Goal: Transaction & Acquisition: Purchase product/service

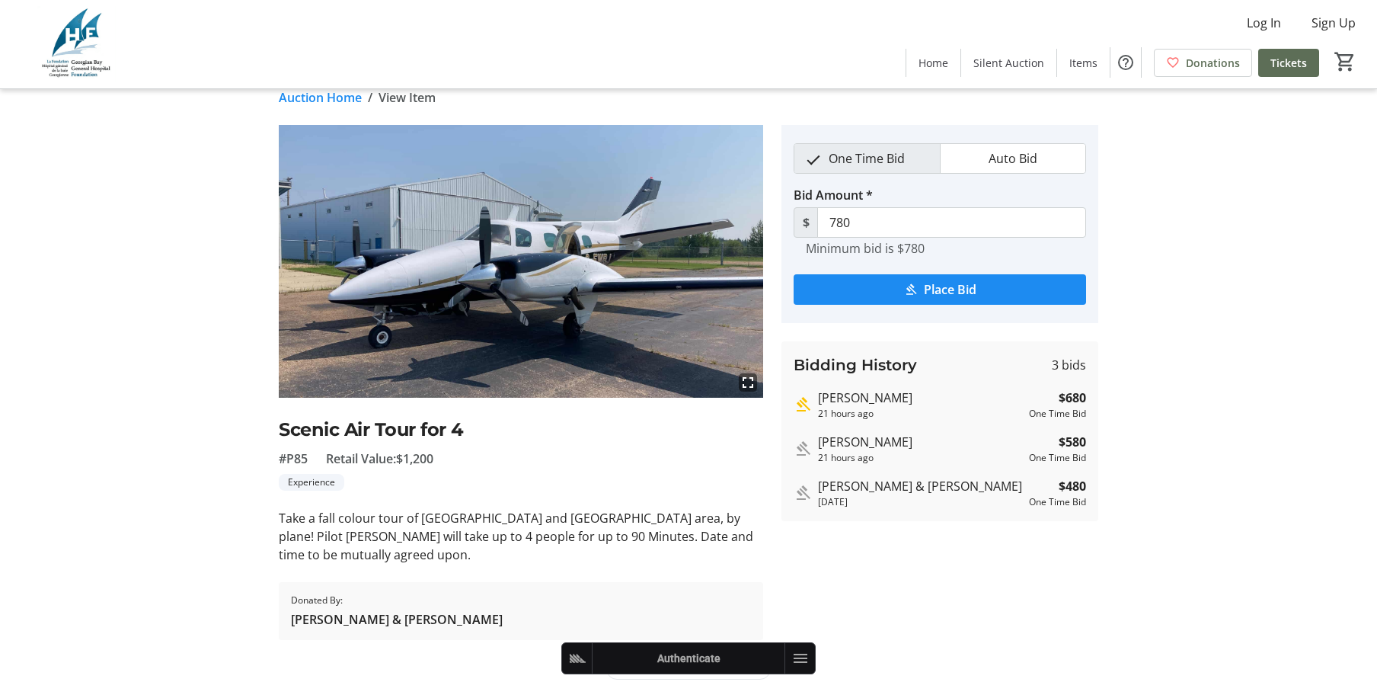
scroll to position [35, 0]
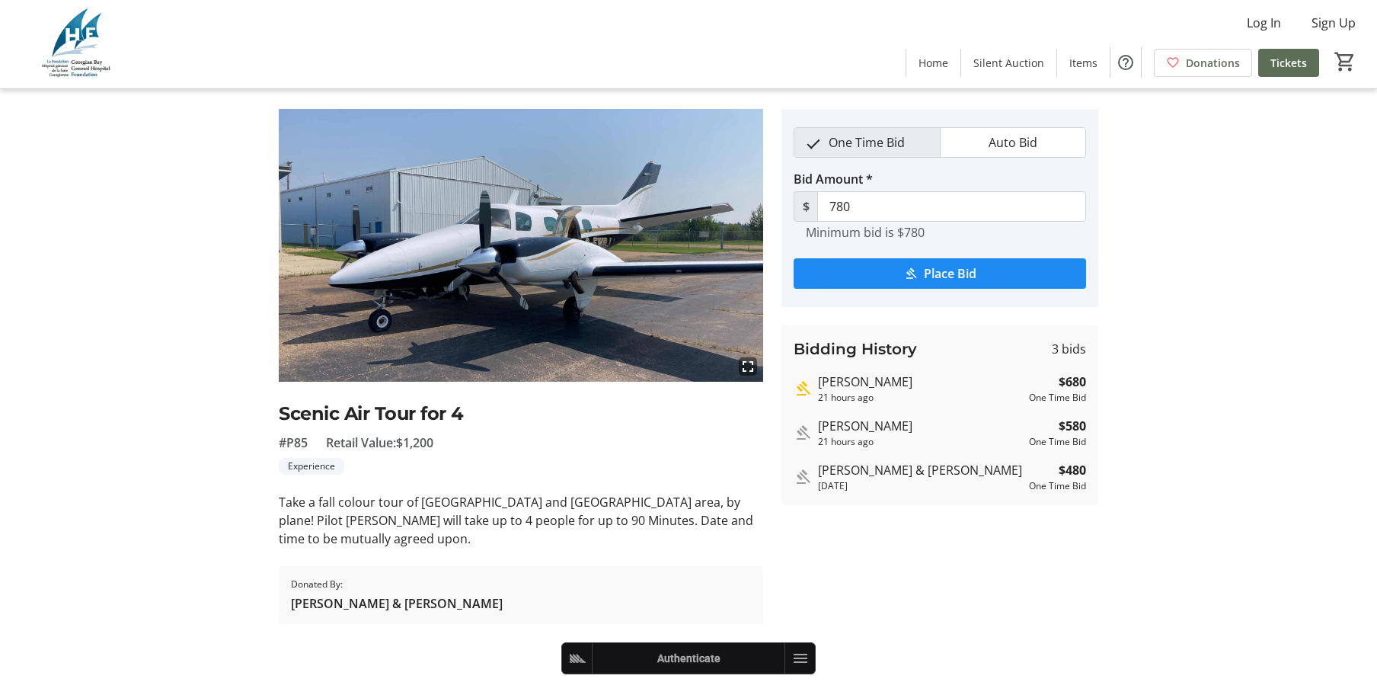
click at [1210, 263] on tr-auction-item-details-ui "Auction Home / View Item fullscreen Scenic Air Tour for 4 #P85 Retail Value: $1…" at bounding box center [688, 368] width 1377 height 628
click at [886, 481] on div "[DATE]" at bounding box center [920, 486] width 205 height 14
drag, startPoint x: 817, startPoint y: 382, endPoint x: 1015, endPoint y: 504, distance: 232.6
click at [1013, 504] on div "Bidding History 3 bids Jackie Stott 21 hours ago $680 One Time Bid Jackie Stott…" at bounding box center [940, 415] width 317 height 180
drag, startPoint x: 1015, startPoint y: 504, endPoint x: 1099, endPoint y: 496, distance: 84.9
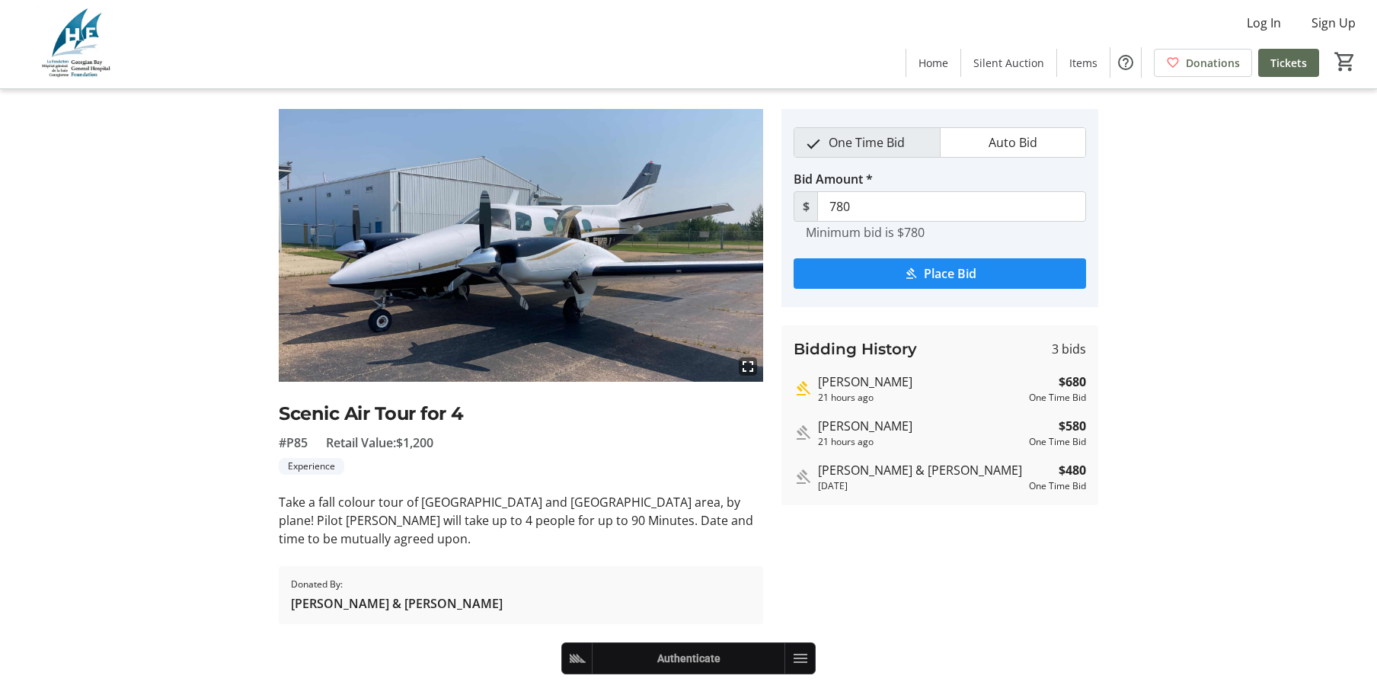
click at [1016, 504] on div "Bidding History 3 bids Jackie Stott 21 hours ago $680 One Time Bid Jackie Stott…" at bounding box center [940, 415] width 317 height 180
drag, startPoint x: 1092, startPoint y: 488, endPoint x: 847, endPoint y: 396, distance: 261.4
click at [821, 377] on div "Bidding History 3 bids Jackie Stott 21 hours ago $680 One Time Bid Jackie Stott…" at bounding box center [940, 415] width 317 height 180
click at [847, 396] on div "21 hours ago" at bounding box center [920, 398] width 205 height 14
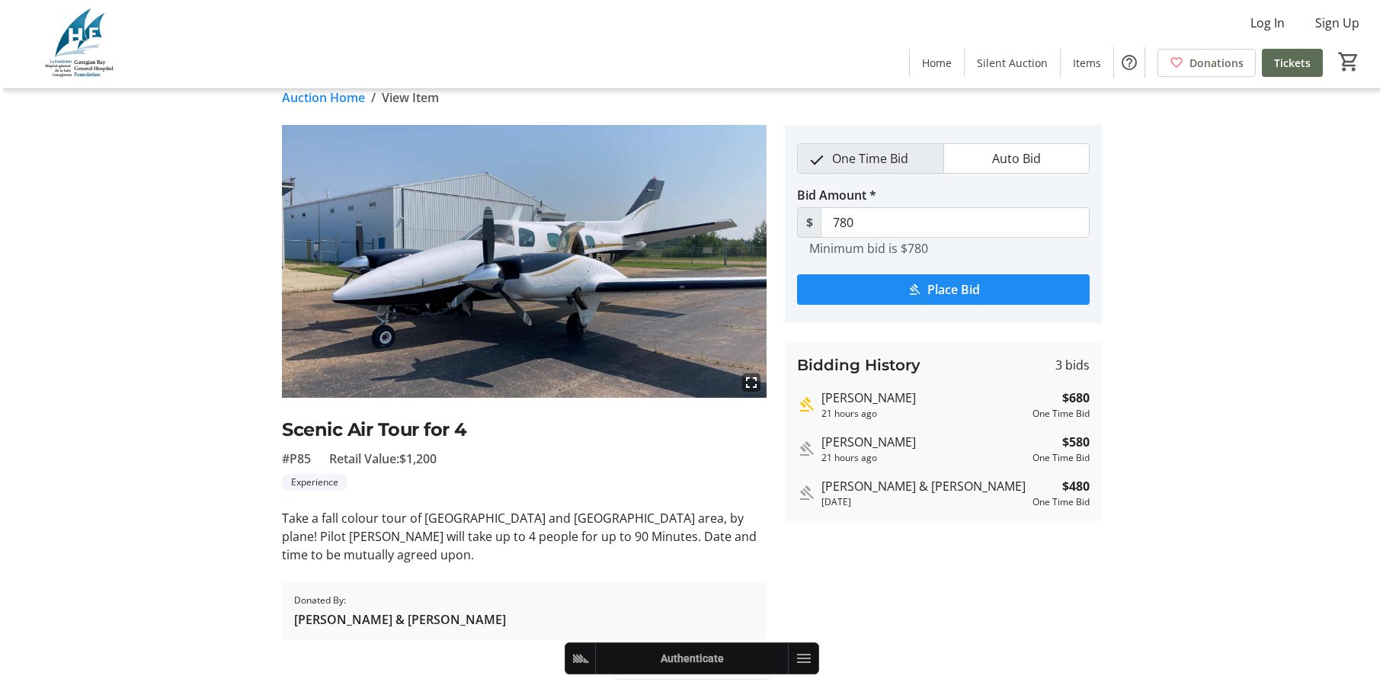
scroll to position [0, 0]
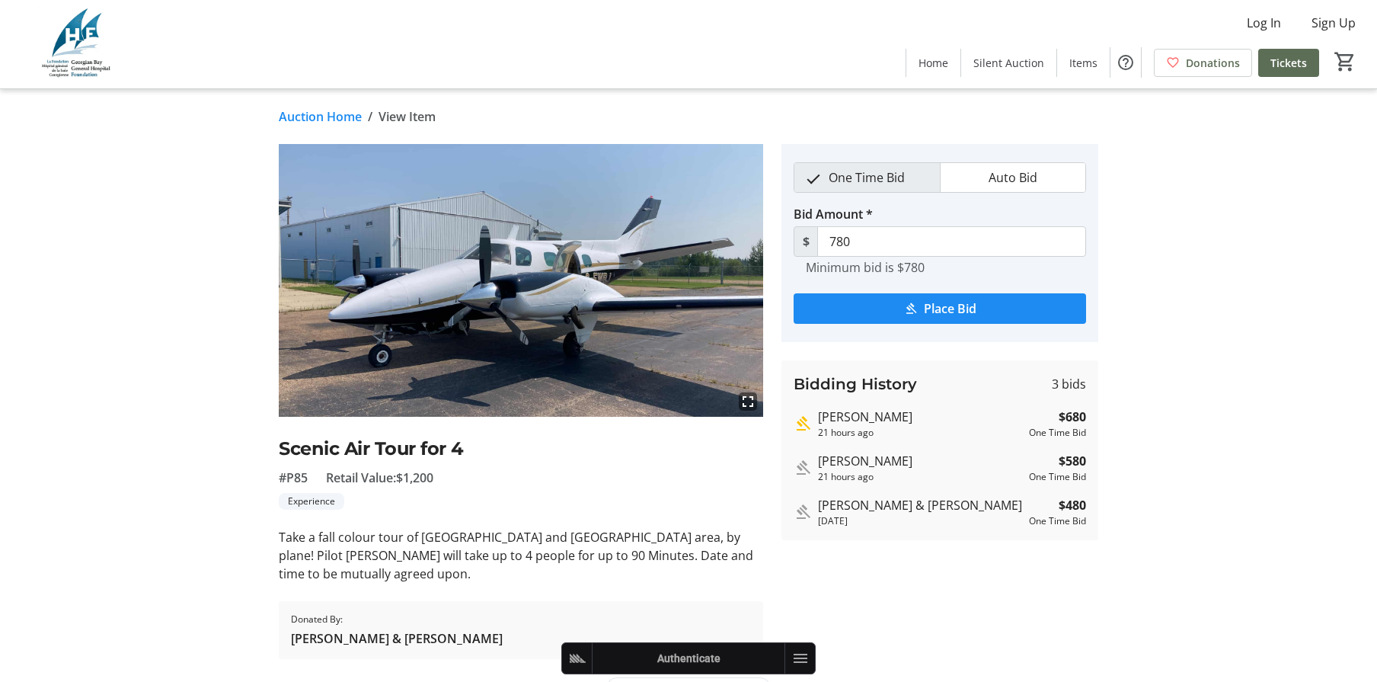
click at [978, 485] on div "Bidding History 3 bids Jackie Stott 21 hours ago $680 One Time Bid Jackie Stott…" at bounding box center [940, 450] width 317 height 180
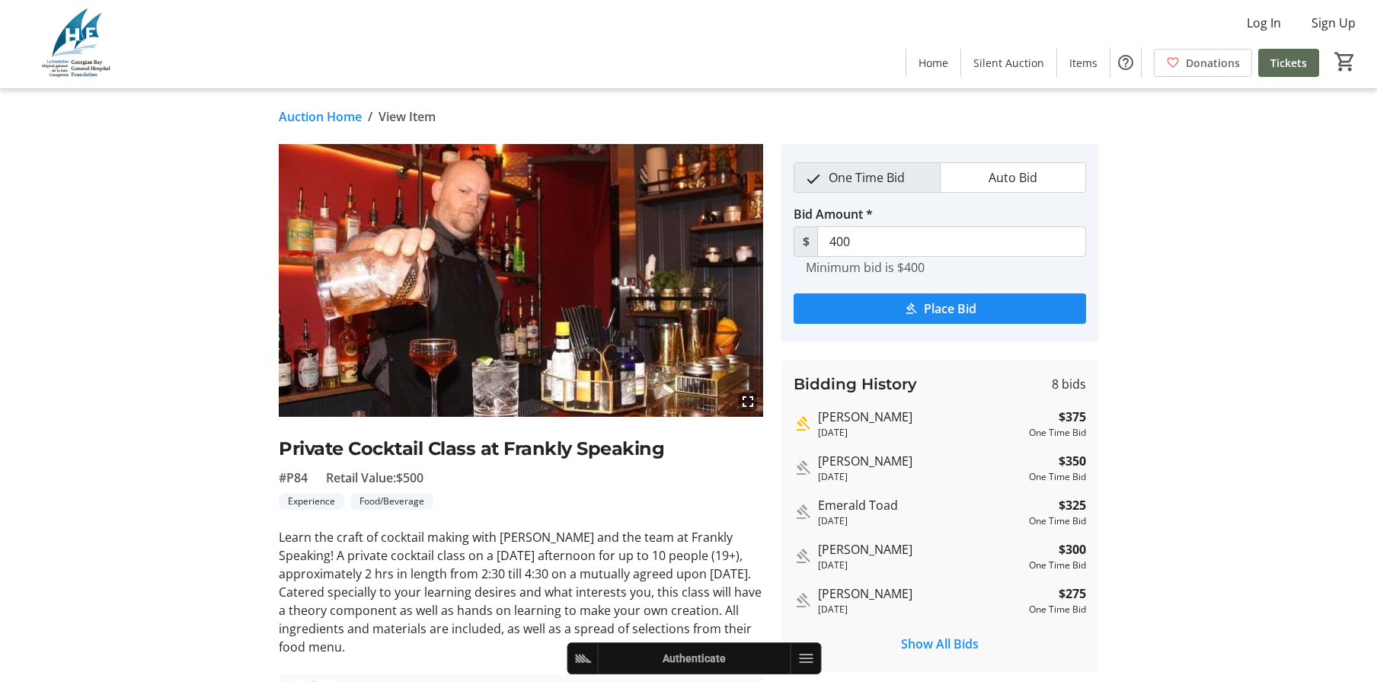
click at [1259, 295] on tr-auction-item-details-ui "Auction Home / View Item fullscreen Private Cocktail Class at Frankly Speaking …" at bounding box center [688, 439] width 1377 height 701
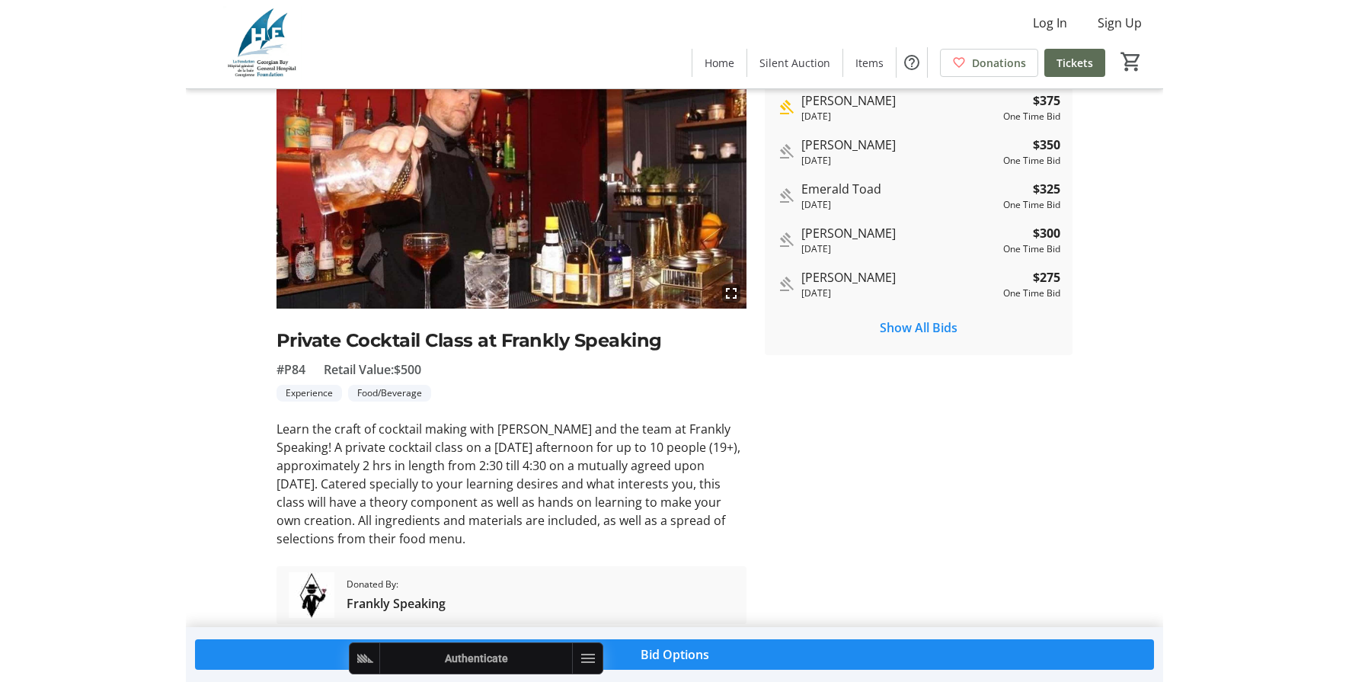
scroll to position [90, 0]
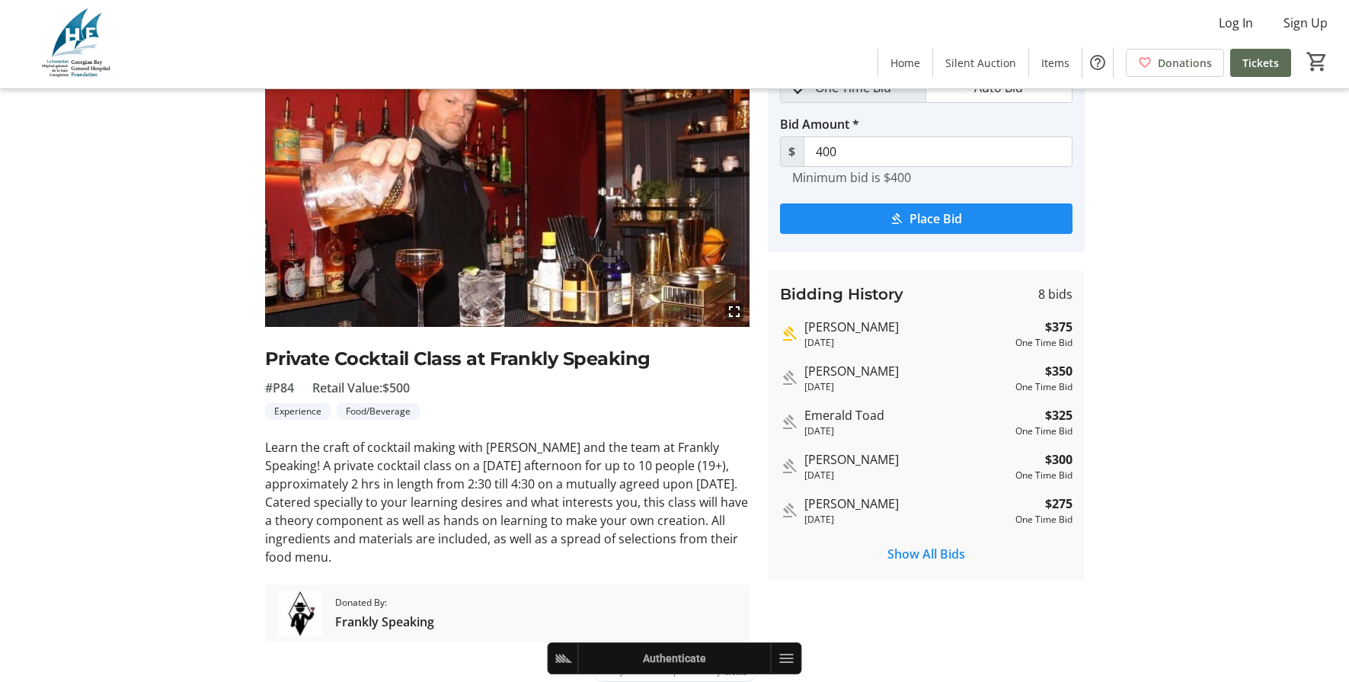
click at [1163, 355] on div "fullscreen Private Cocktail Class at Frankly Speaking #P84 Retail Value: $500 E…" at bounding box center [675, 348] width 1006 height 588
drag, startPoint x: 1008, startPoint y: 340, endPoint x: 1071, endPoint y: 402, distance: 88.4
click at [1071, 402] on div "Bidding History 8 bids [PERSON_NAME] [DATE] $375 One Time Bid [PERSON_NAME] [DA…" at bounding box center [926, 425] width 317 height 311
click at [1070, 394] on div "Bidding History 8 bids [PERSON_NAME] [DATE] $375 One Time Bid [PERSON_NAME] [DA…" at bounding box center [926, 425] width 317 height 311
click at [1210, 321] on tr-auction-item-details-ui "Auction Home / View Item fullscreen Private Cocktail Class at Frankly Speaking …" at bounding box center [674, 349] width 1349 height 701
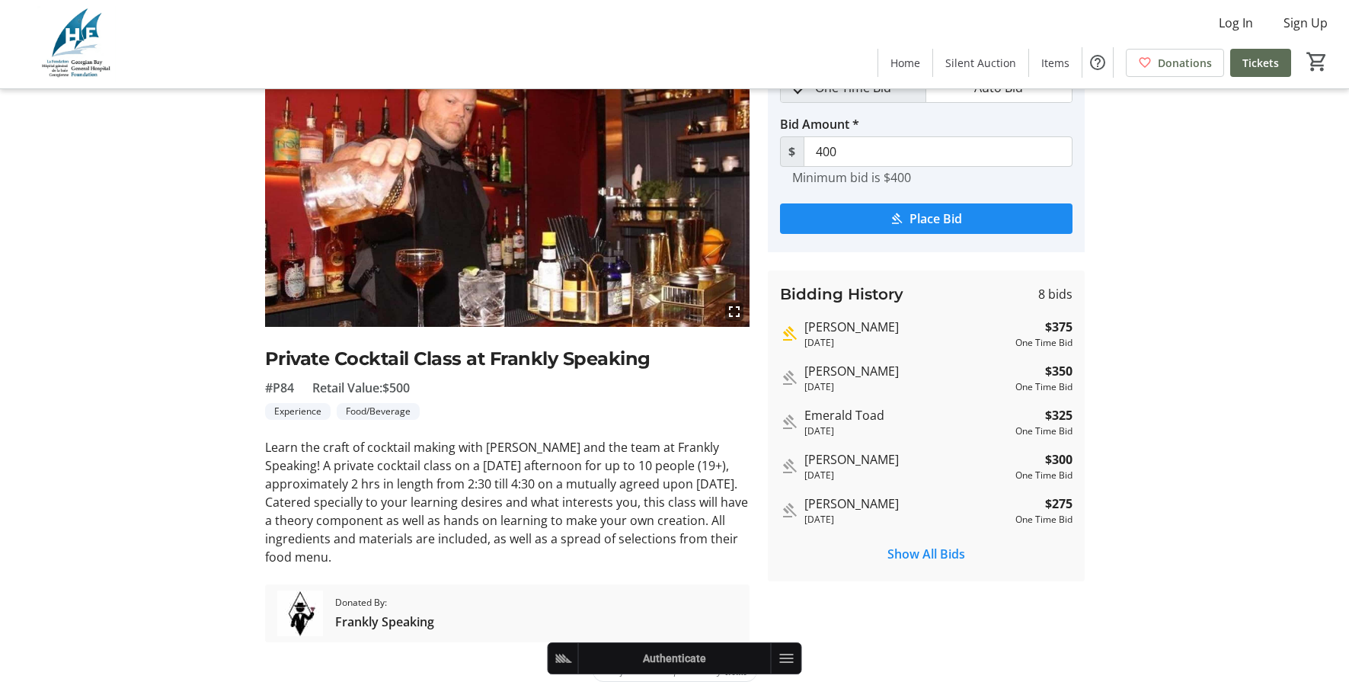
scroll to position [0, 0]
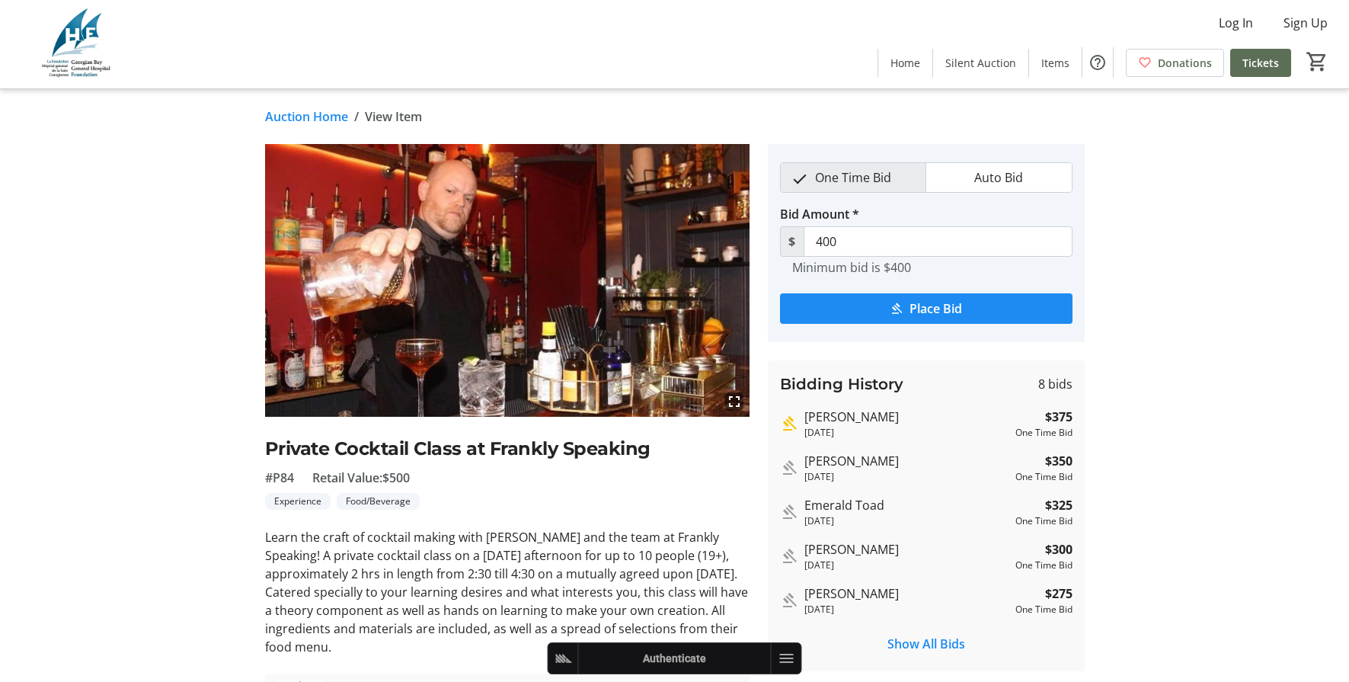
click at [315, 115] on link "Auction Home" at bounding box center [306, 116] width 83 height 18
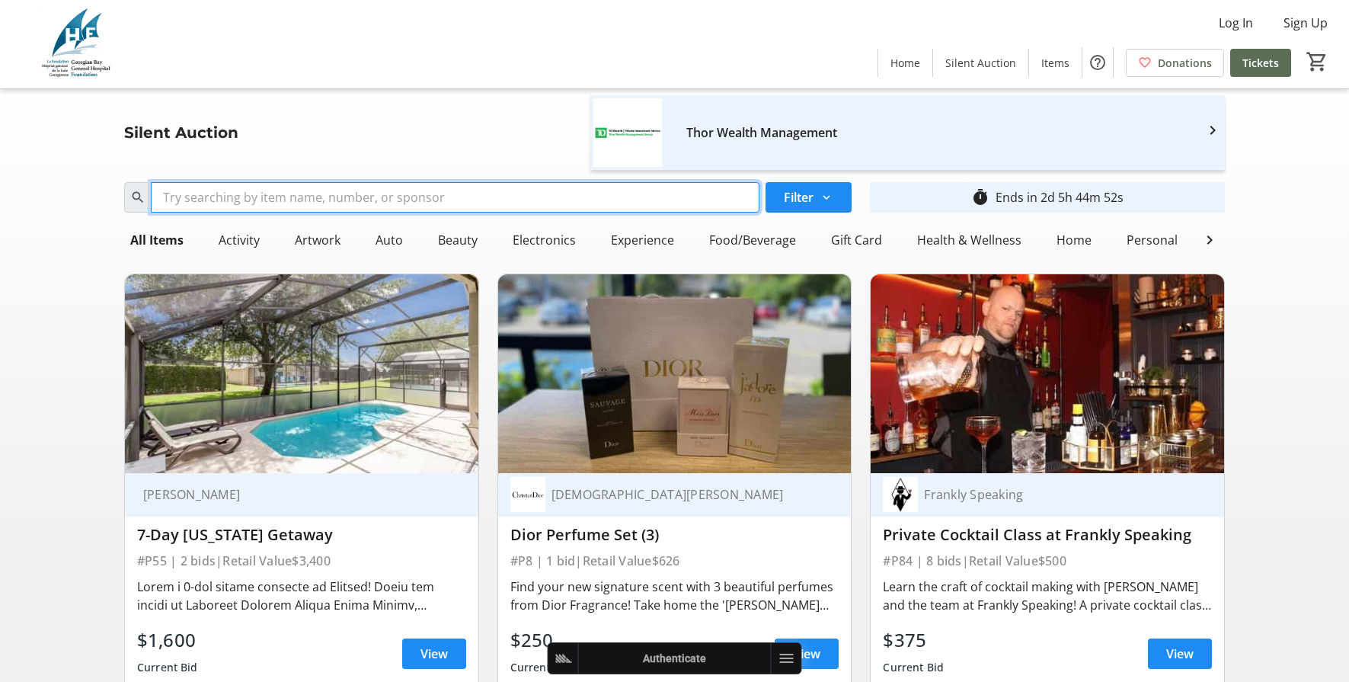
click at [421, 203] on input "Search" at bounding box center [455, 197] width 609 height 30
paste input "$500 SC The Depot Gift Certificate"
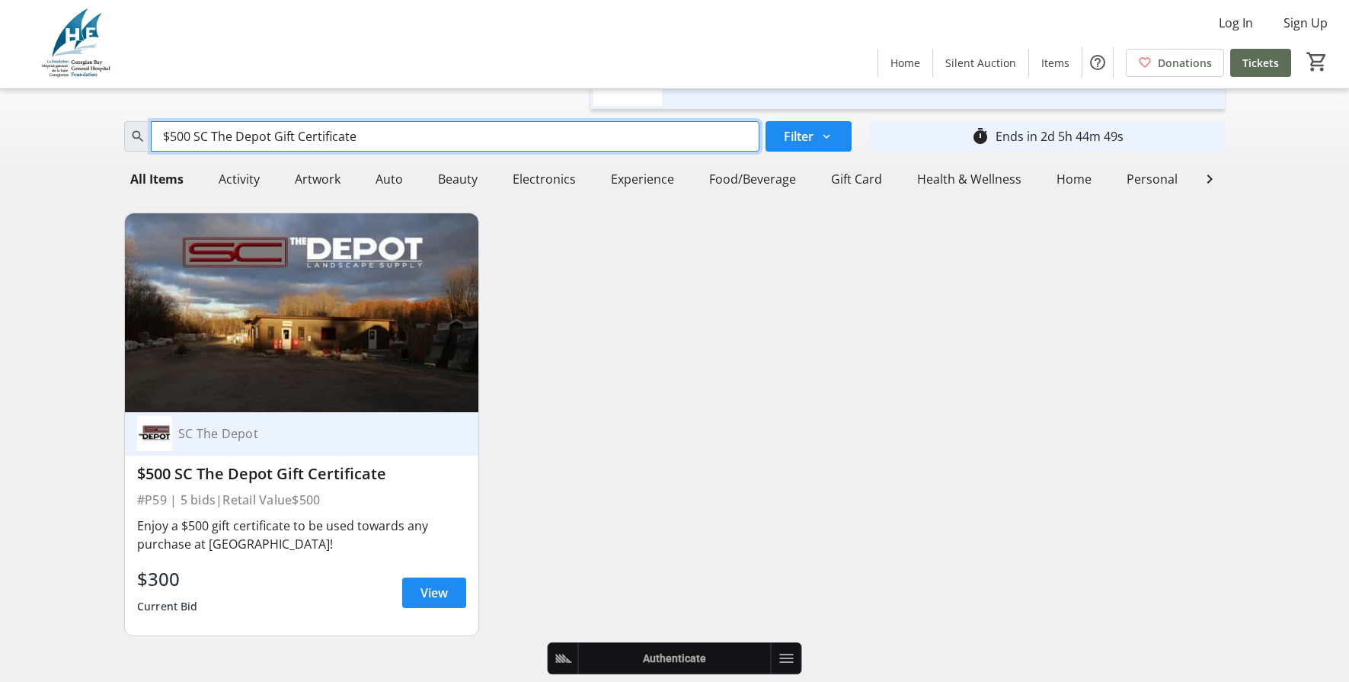
scroll to position [72, 0]
type input "$500 SC The Depot Gift Certificate"
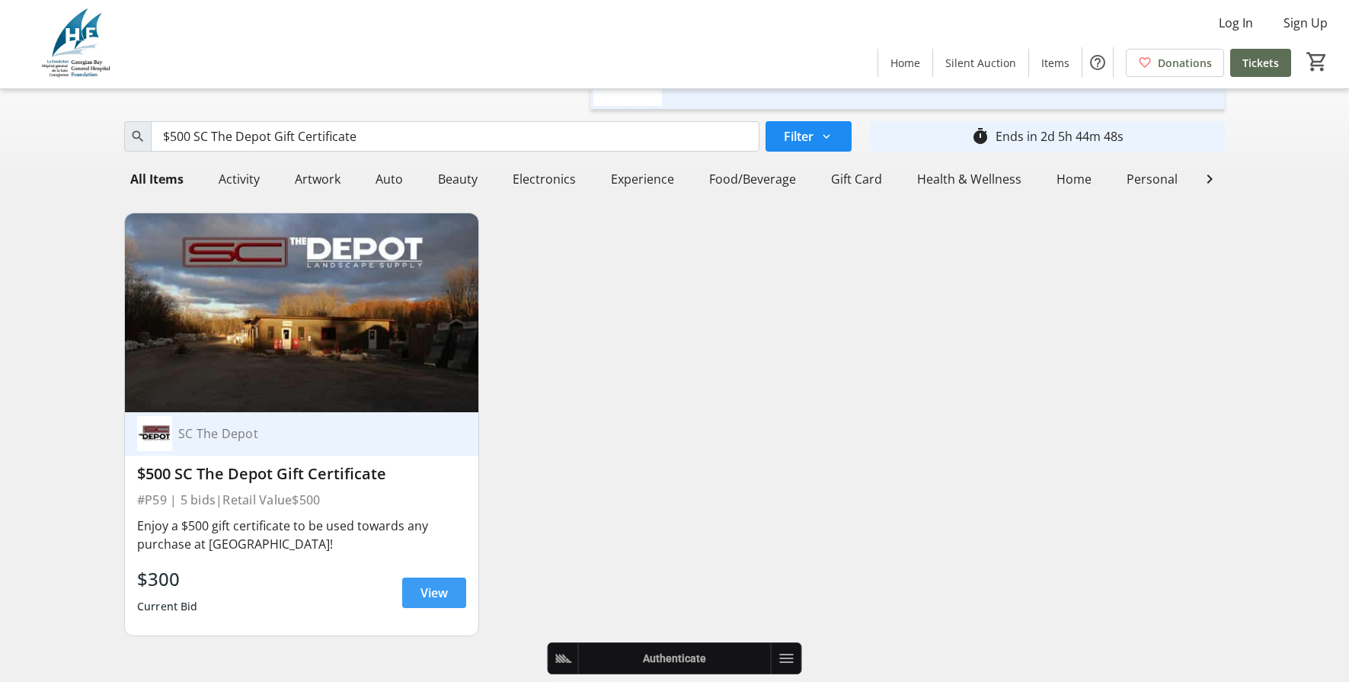
click at [424, 596] on span "View" at bounding box center [434, 593] width 27 height 18
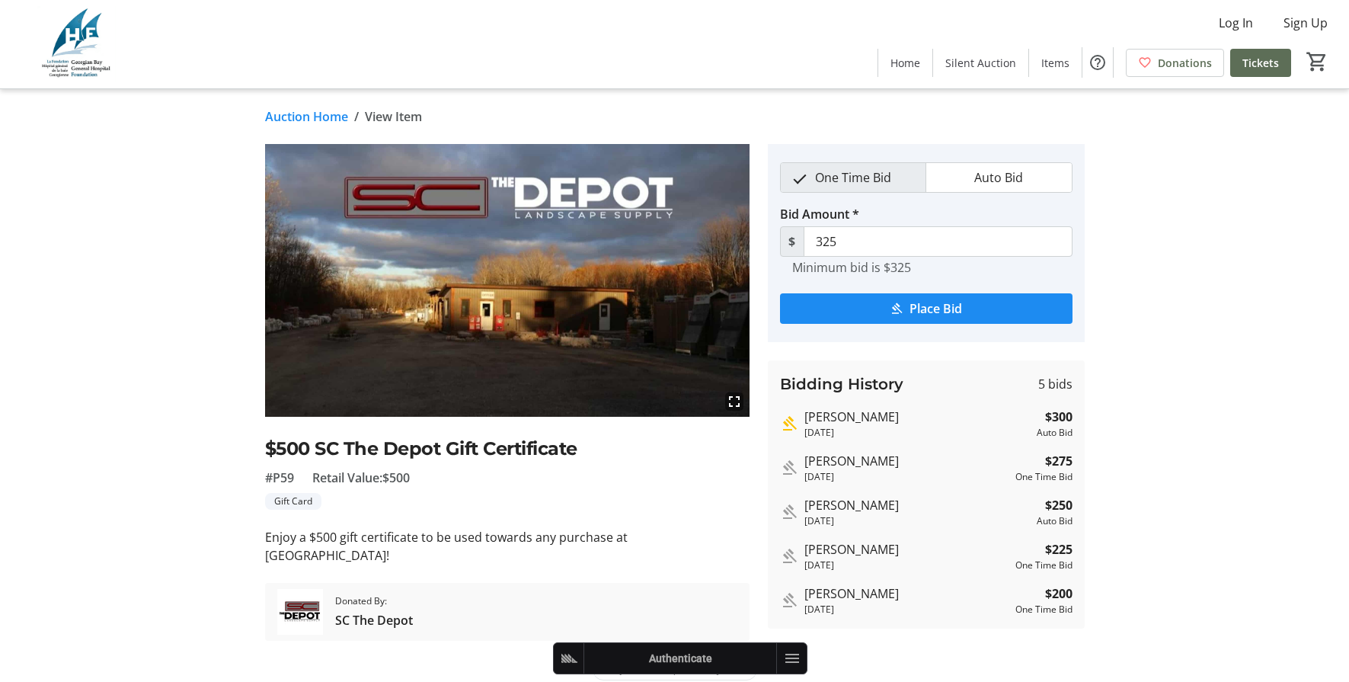
drag, startPoint x: 872, startPoint y: 504, endPoint x: 888, endPoint y: 576, distance: 74.1
click at [886, 574] on div "Bidding History 5 bids Christine Ralhan 5 days ago $300 Auto Bid John Leonardo …" at bounding box center [926, 494] width 317 height 268
click at [899, 581] on div "Bidding History 5 bids Christine Ralhan 5 days ago $300 Auto Bid John Leonardo …" at bounding box center [926, 494] width 317 height 268
click at [292, 119] on link "Auction Home" at bounding box center [306, 116] width 83 height 18
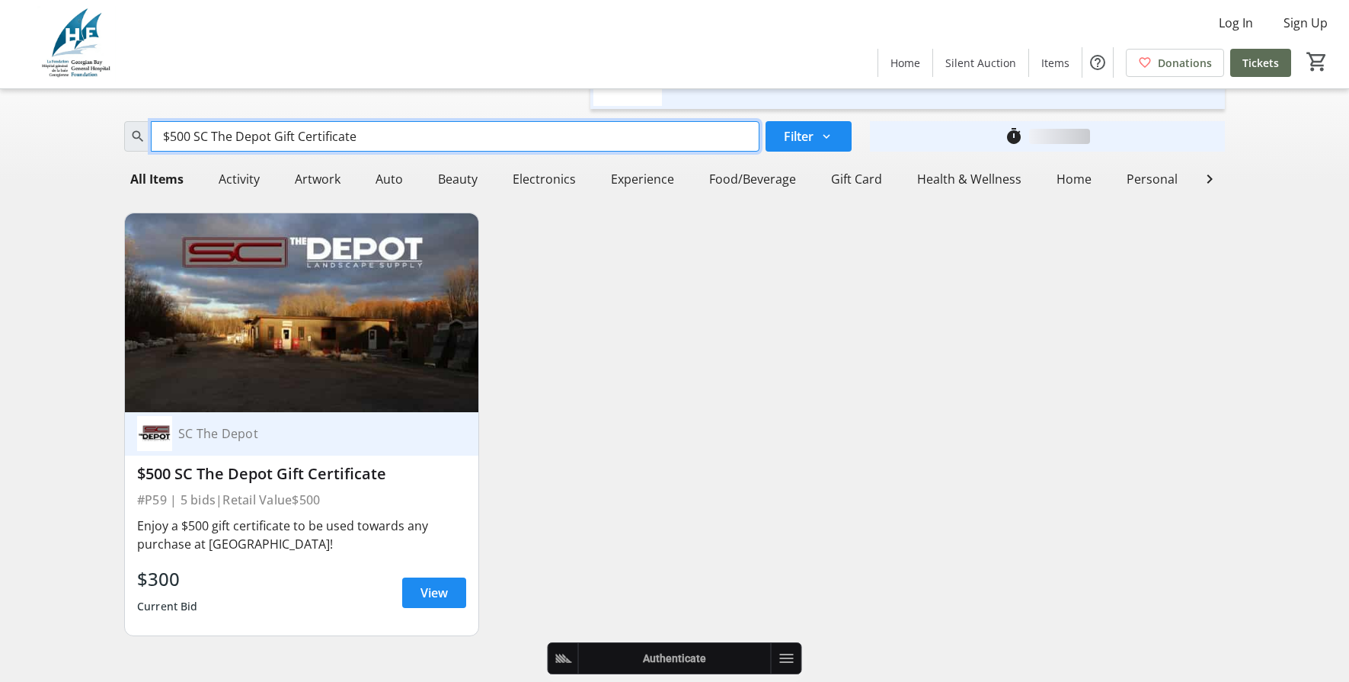
click at [277, 123] on input "$500 SC The Depot Gift Certificate" at bounding box center [455, 136] width 609 height 30
paste input "Toronto Raptors vs Washington Wizards, November 21"
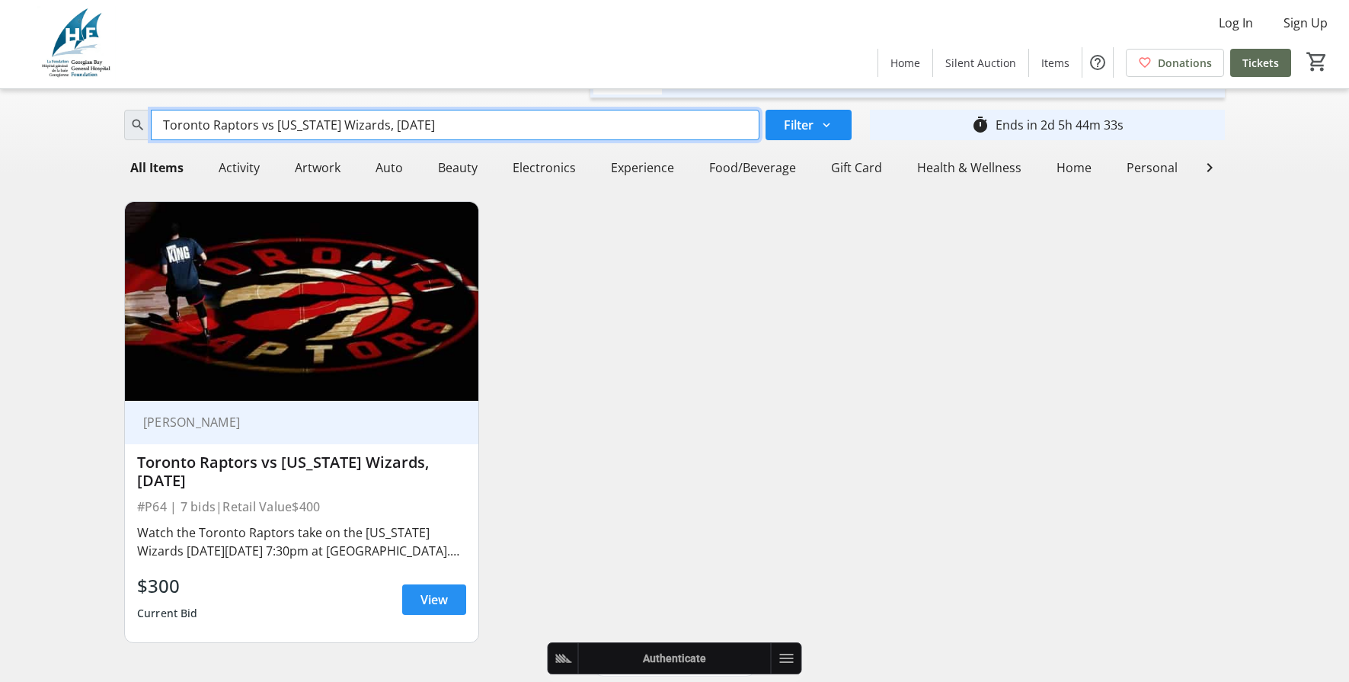
type input "Toronto Raptors vs Washington Wizards, November 21"
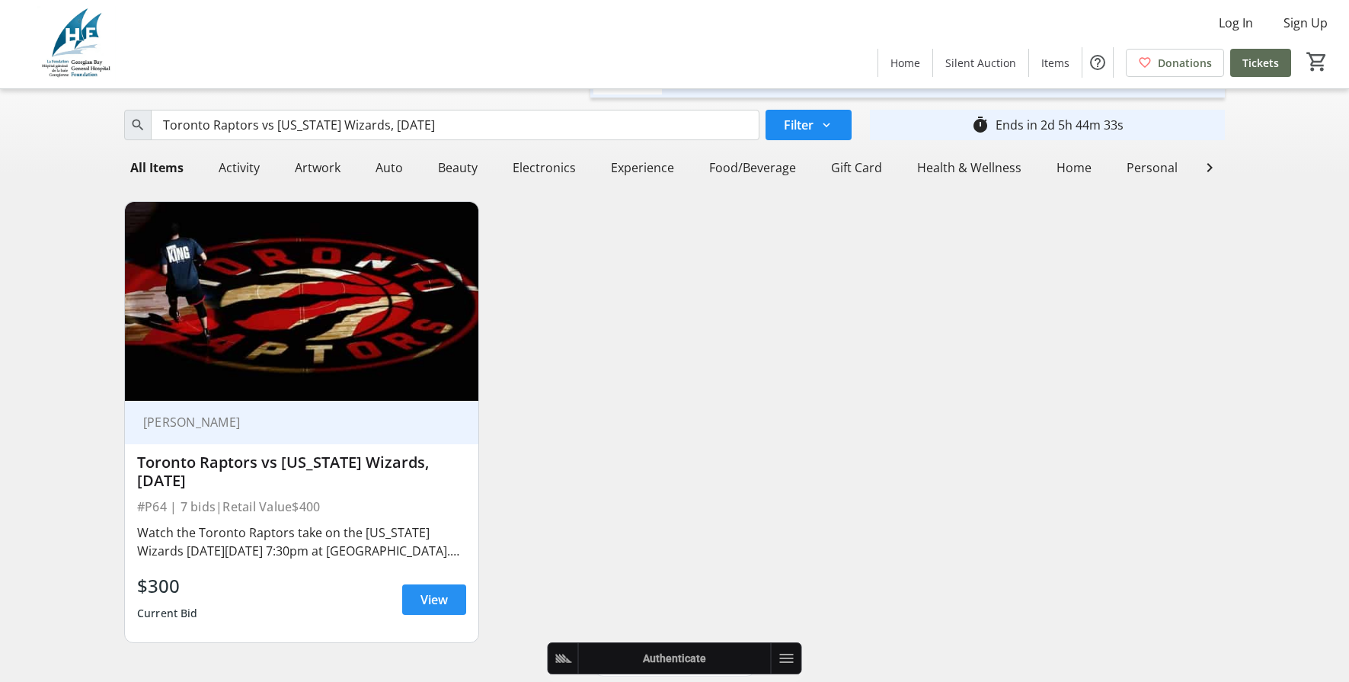
click at [441, 609] on span "View" at bounding box center [434, 599] width 27 height 18
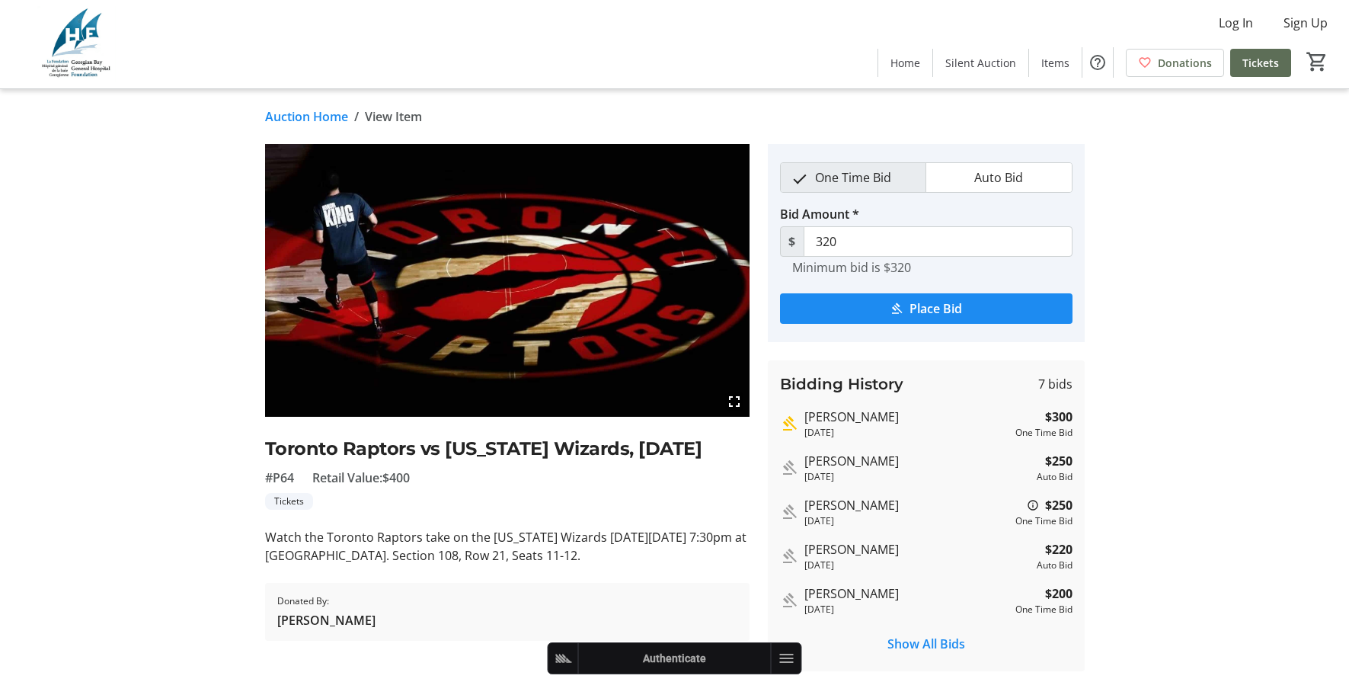
click at [334, 114] on link "Auction Home" at bounding box center [306, 116] width 83 height 18
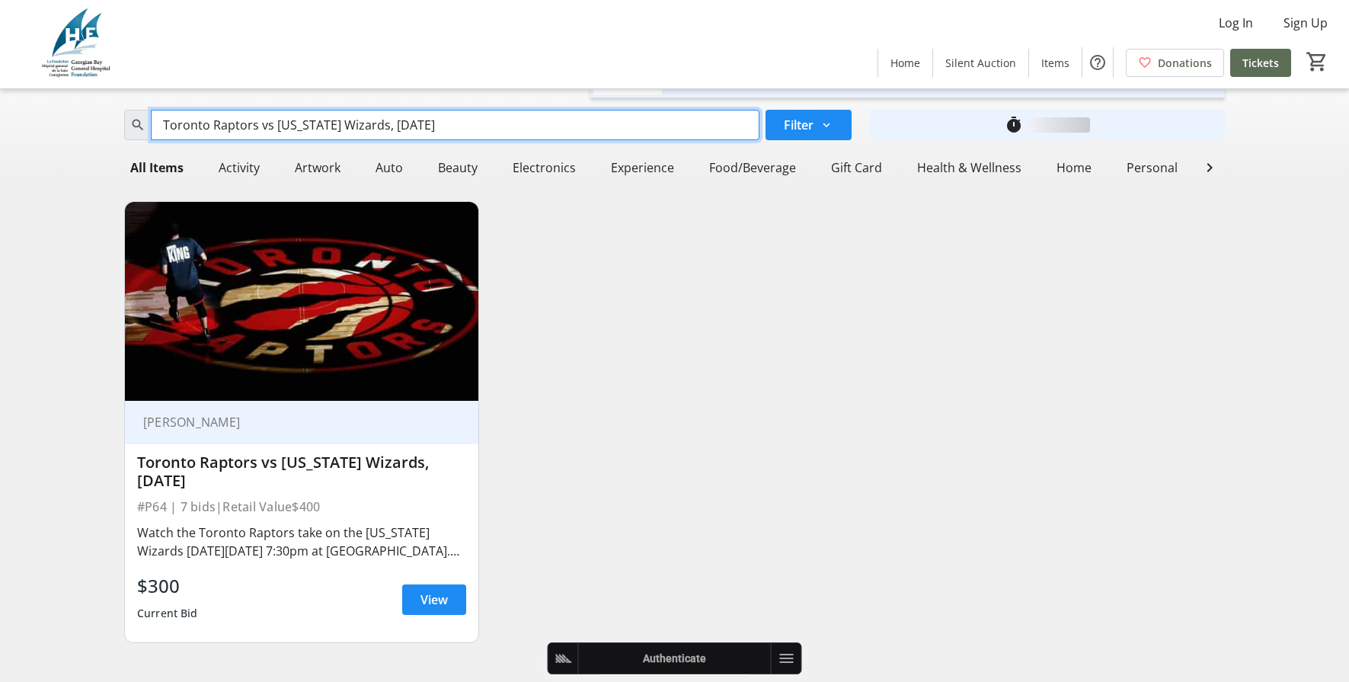
click at [370, 133] on input "Toronto Raptors vs Washington Wizards, November 21" at bounding box center [455, 125] width 609 height 30
paste input "Private Cocktail Class at Frankly Speaking"
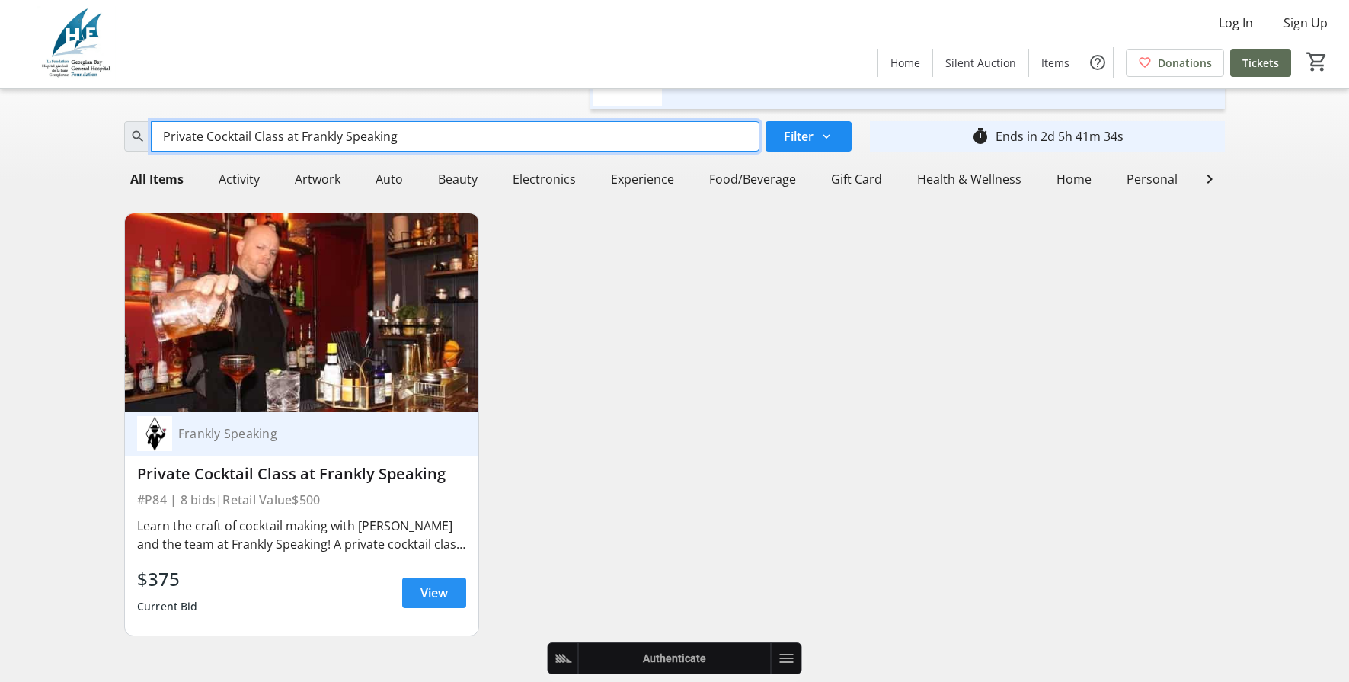
type input "Private Cocktail Class at Frankly Speaking"
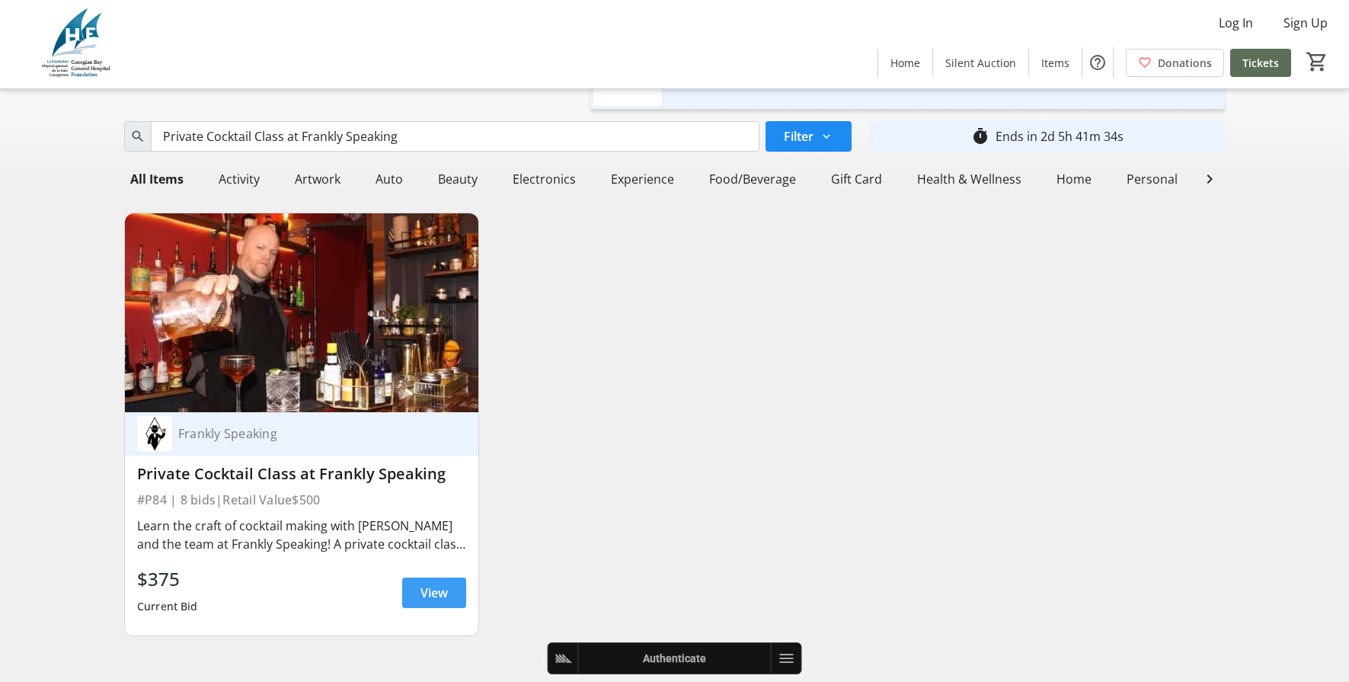
click at [446, 592] on span "View" at bounding box center [434, 593] width 27 height 18
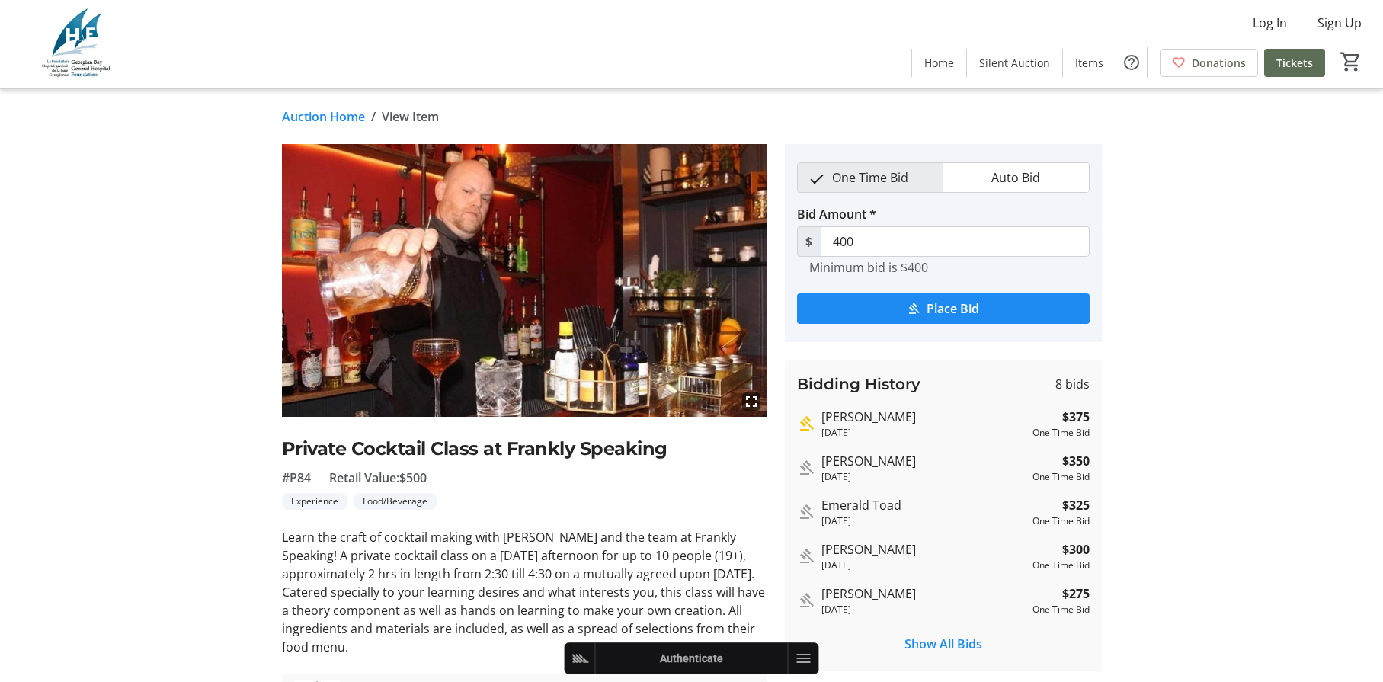
click at [333, 113] on link "Auction Home" at bounding box center [323, 116] width 83 height 18
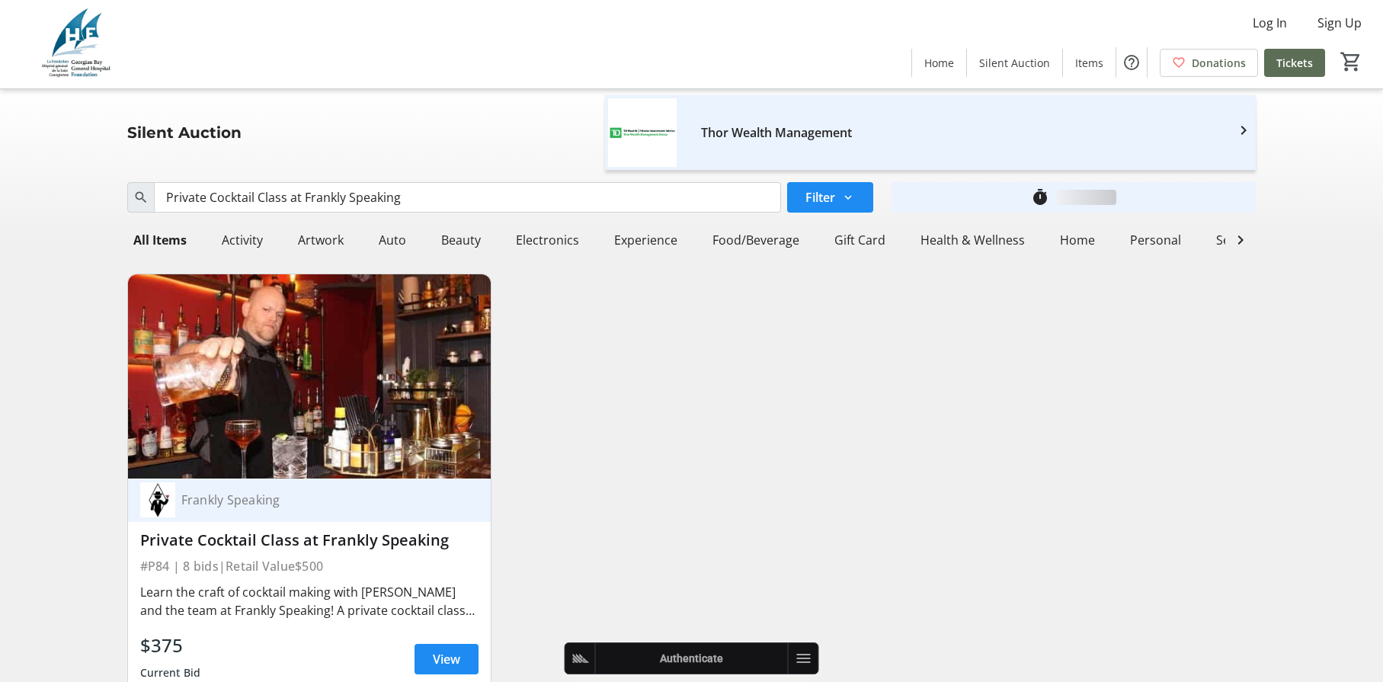
scroll to position [72, 0]
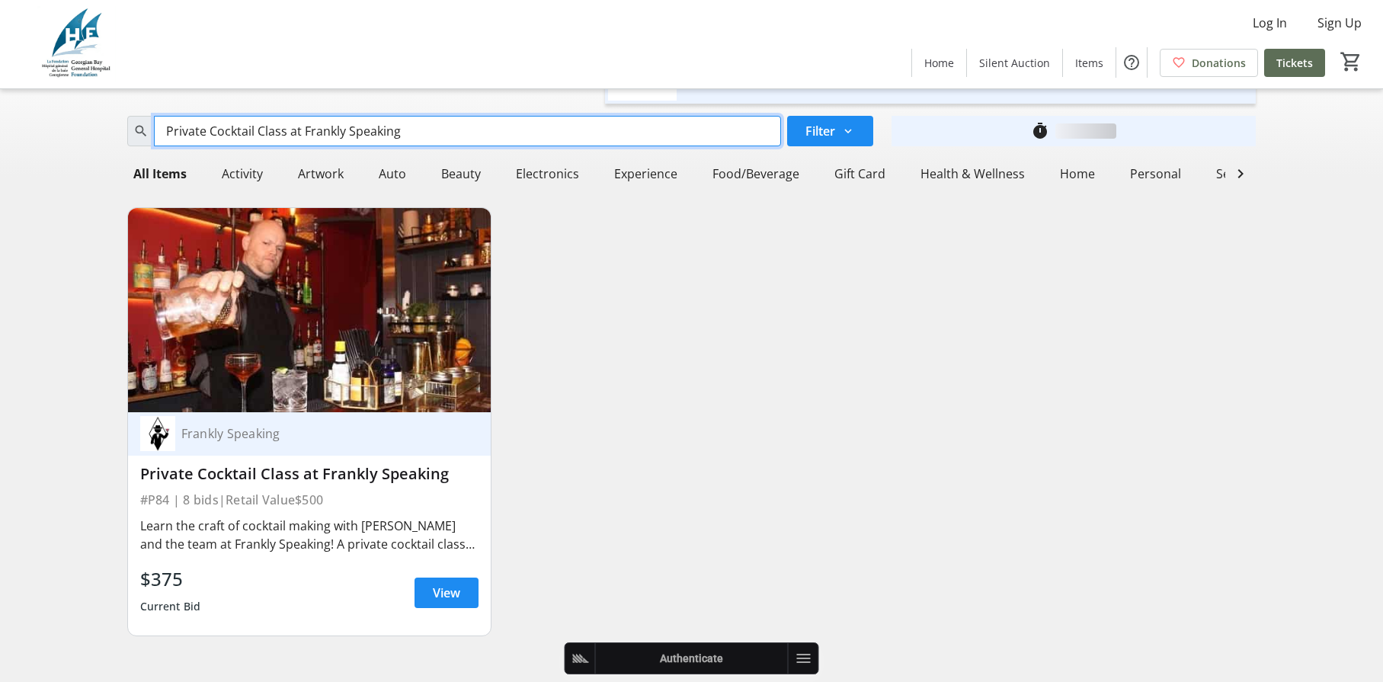
click at [334, 133] on input "Private Cocktail Class at Frankly Speaking" at bounding box center [468, 131] width 628 height 30
click at [333, 130] on input "Private Cocktail Class at Frankly Speaking" at bounding box center [468, 131] width 628 height 30
paste input "$100 Gift Card to The Boathouse Eatery"
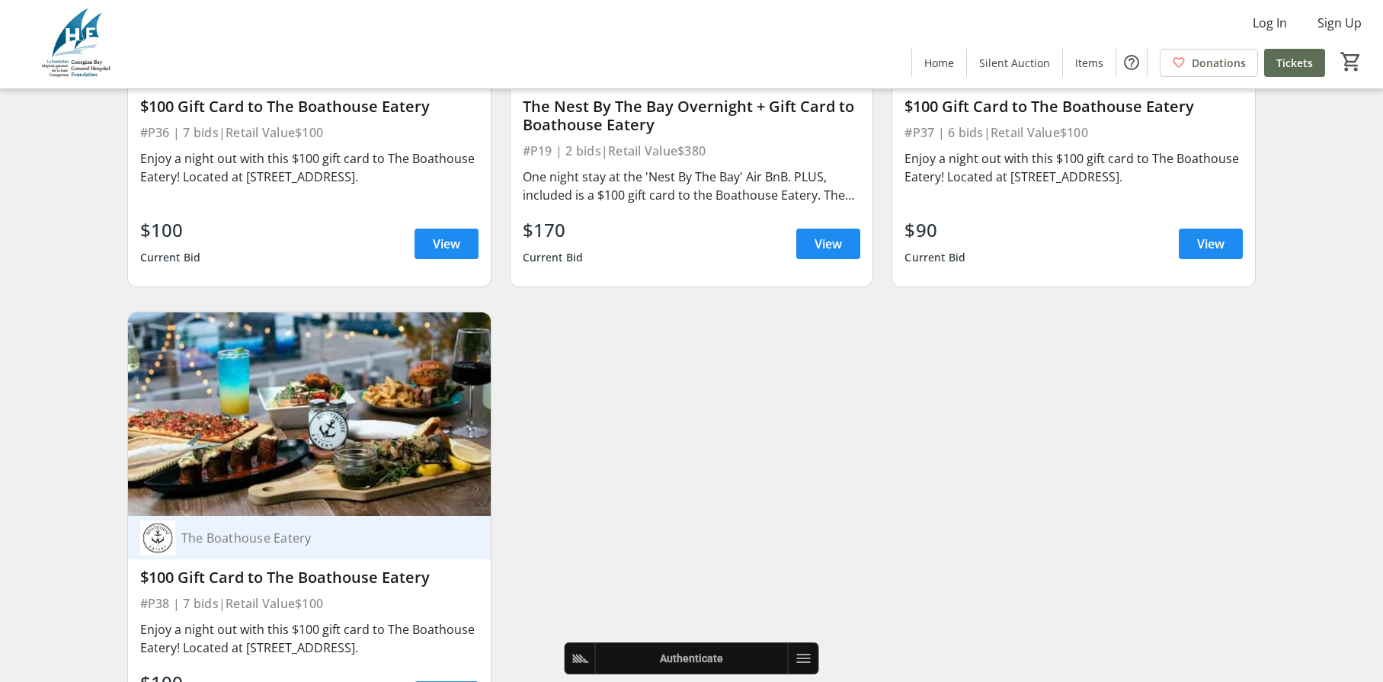
scroll to position [89, 0]
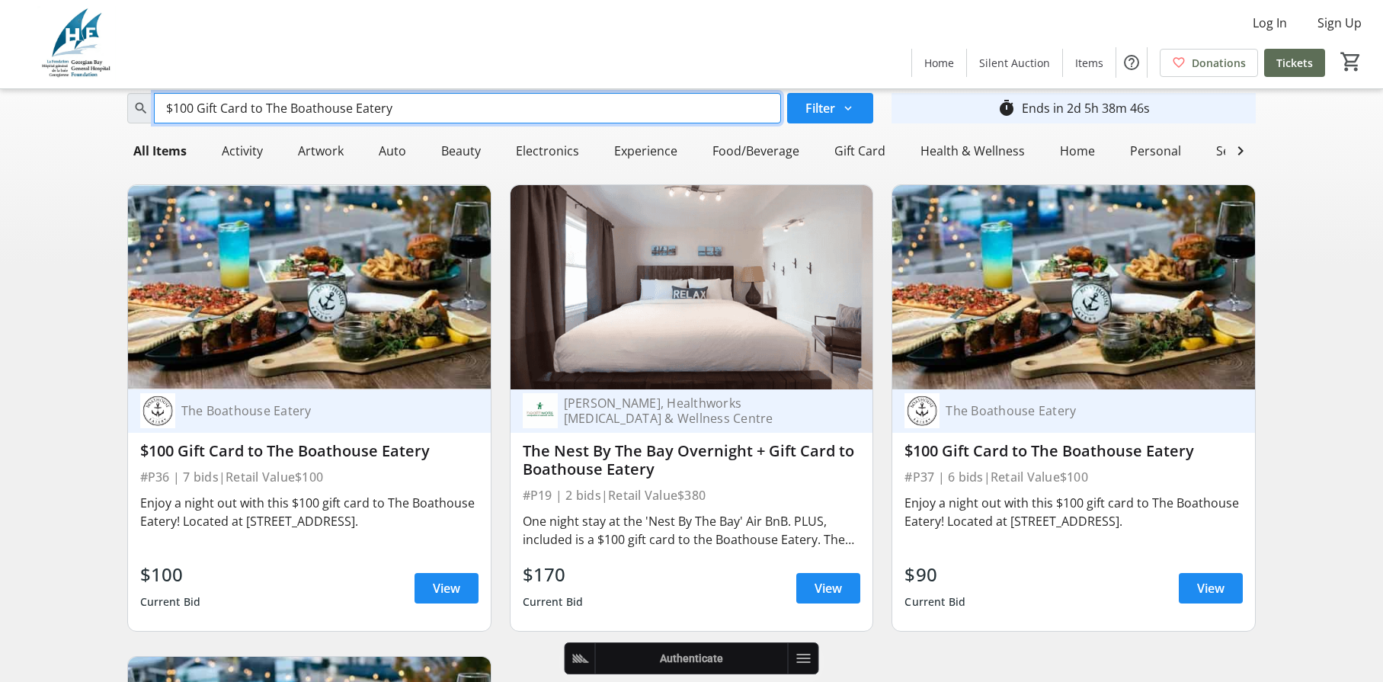
type input "$100 Gift Card to The Boathouse Eatery"
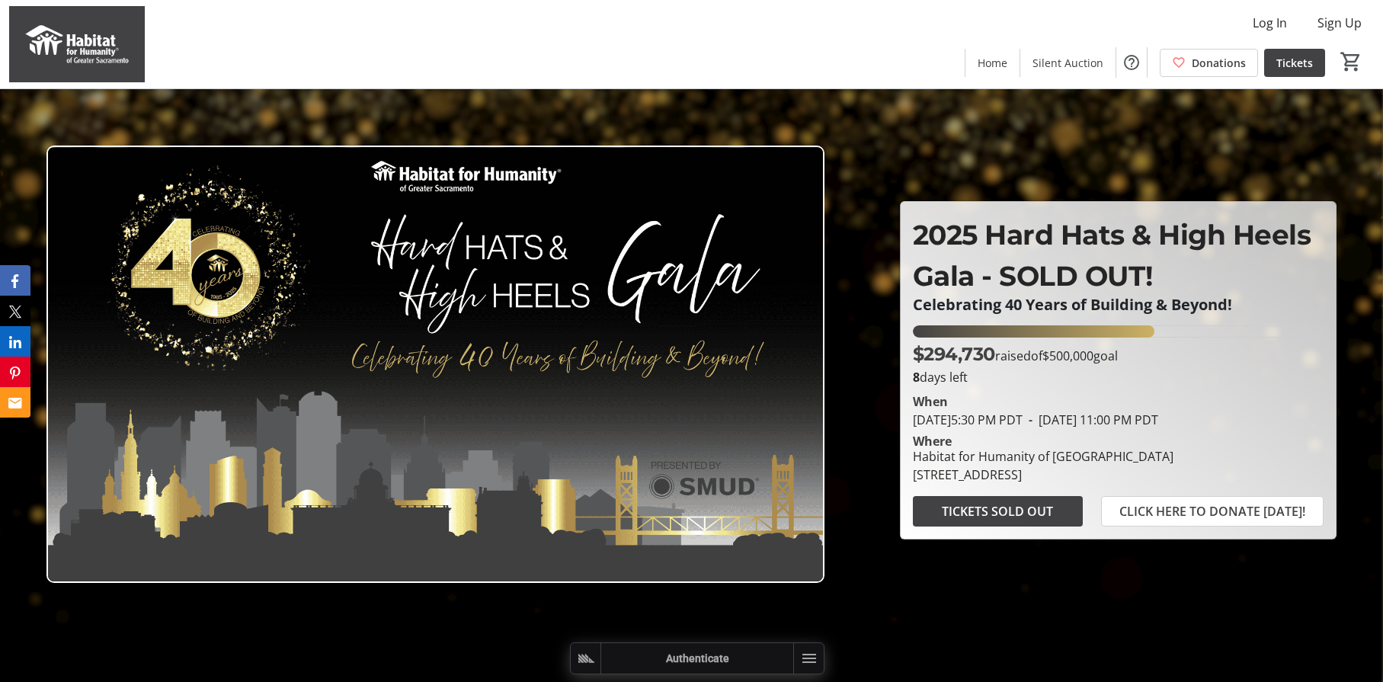
click at [1272, 147] on div at bounding box center [691, 341] width 1383 height 682
click at [1256, 21] on span "Log In" at bounding box center [1270, 23] width 34 height 18
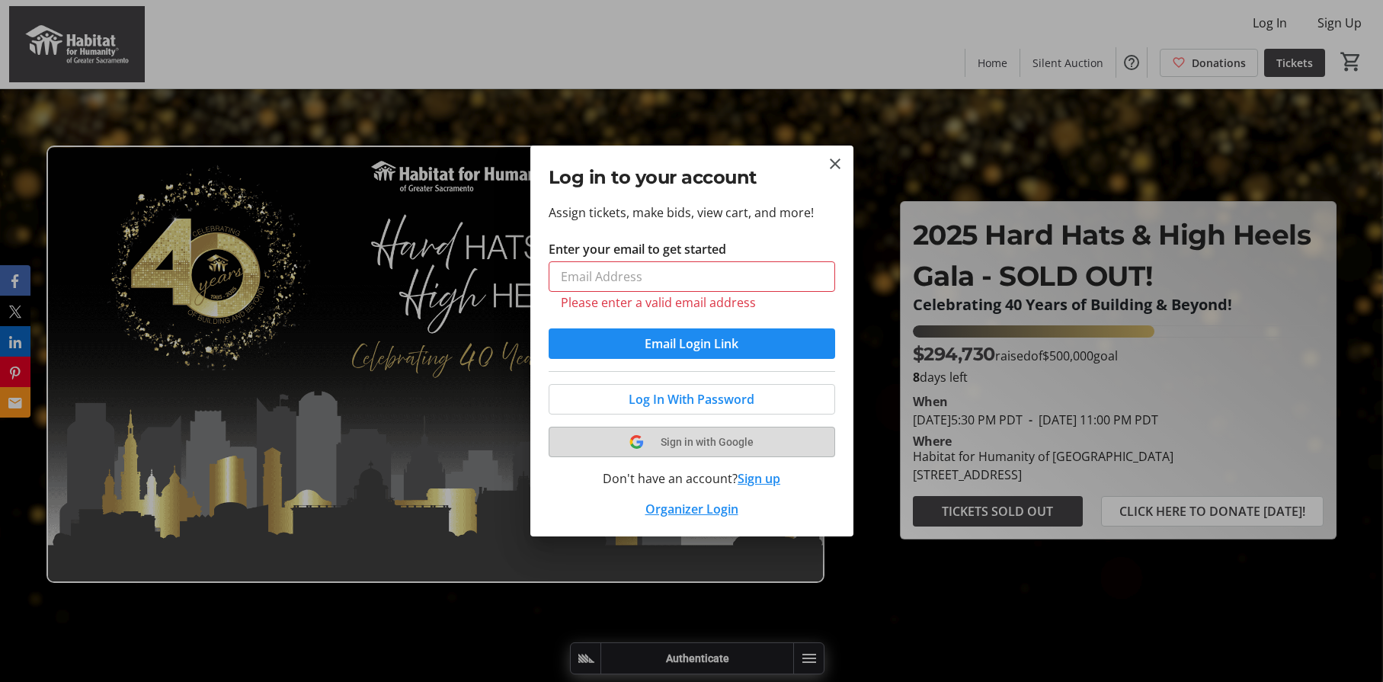
click at [700, 441] on tr-shared-ui-google-sign-in-button-content "Sign in with Google" at bounding box center [692, 442] width 250 height 18
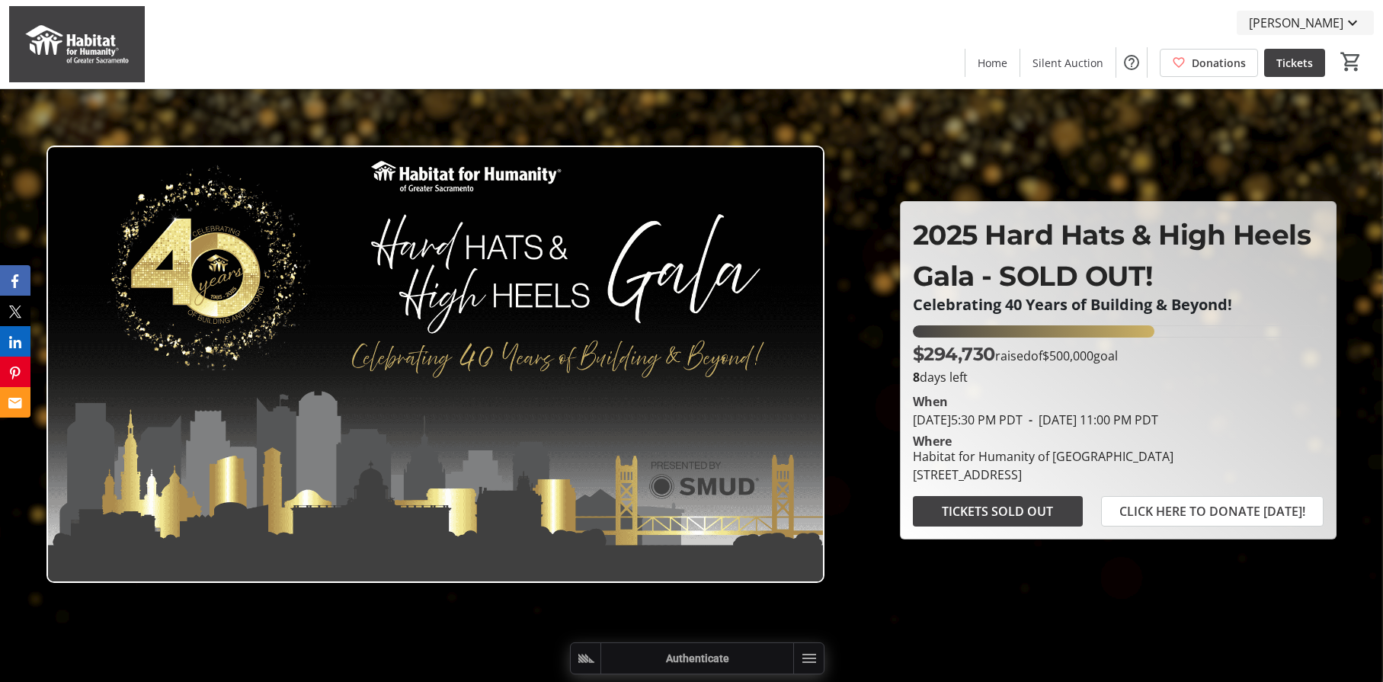
click at [1330, 11] on span at bounding box center [1305, 23] width 137 height 37
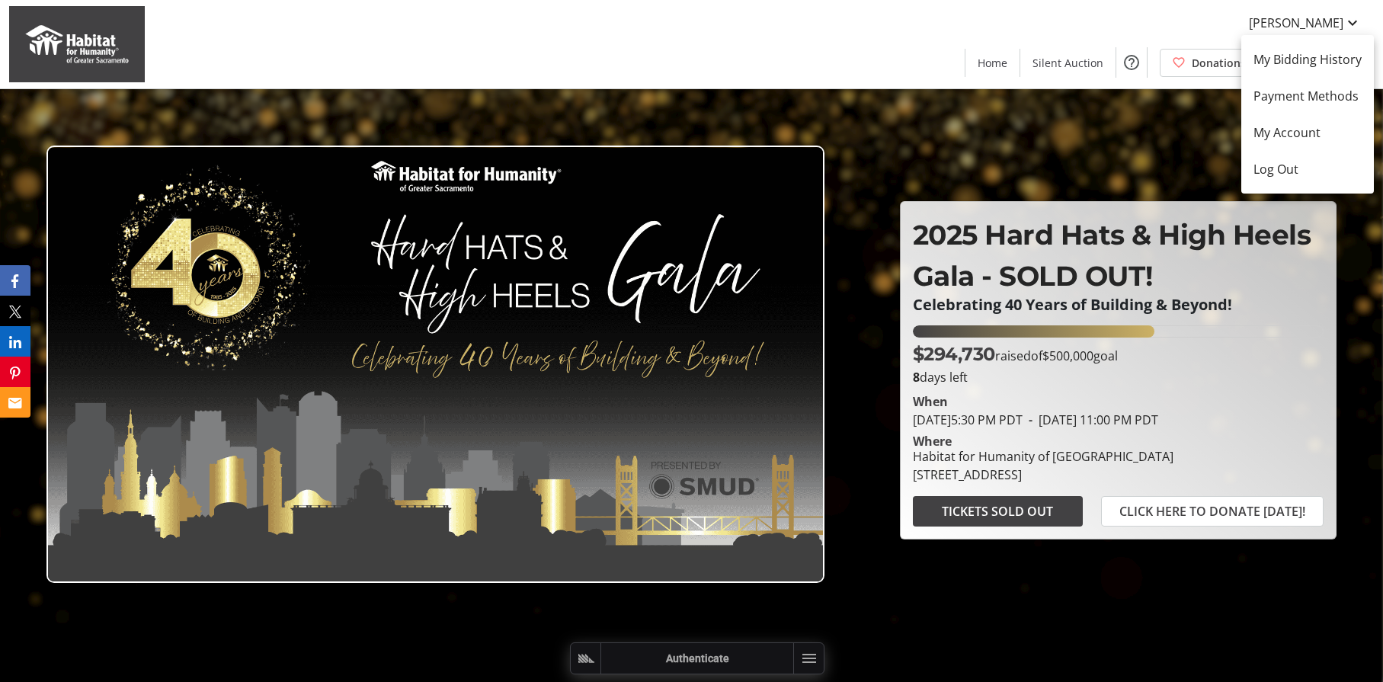
click at [1190, 23] on div at bounding box center [691, 341] width 1383 height 682
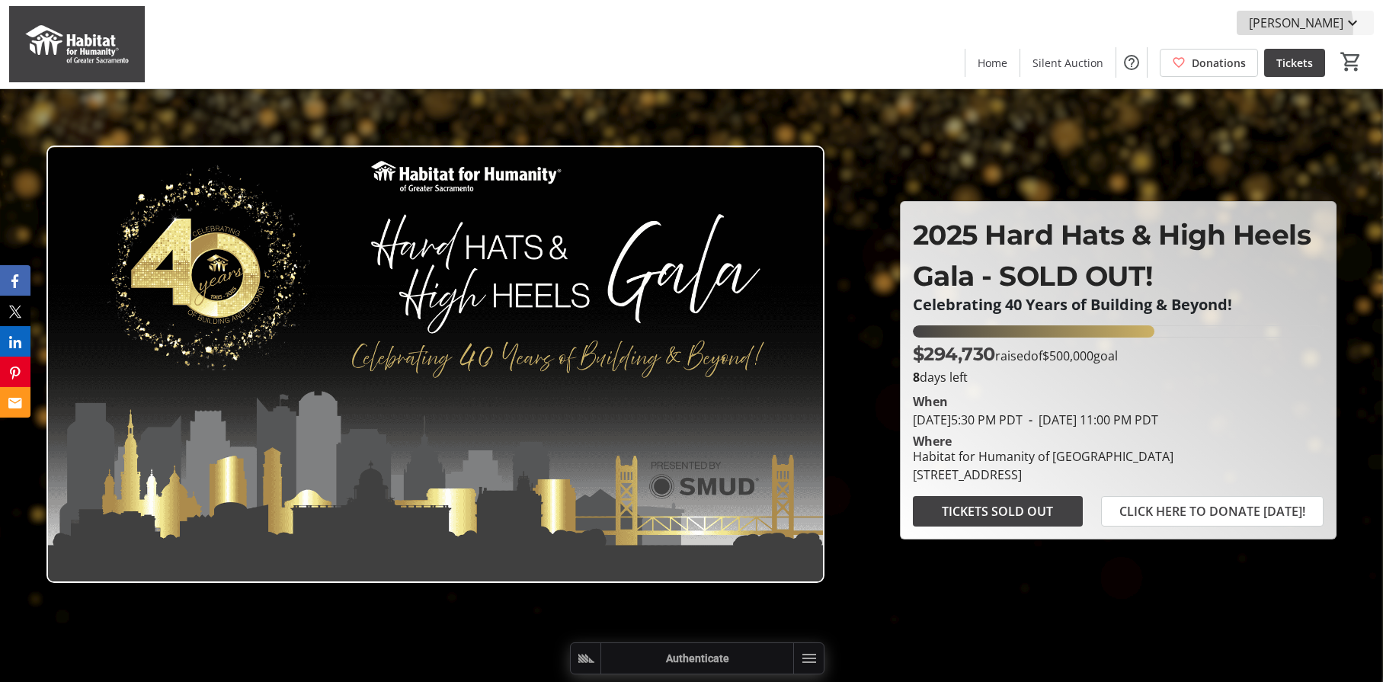
click at [1303, 27] on span "Robin Hadac" at bounding box center [1296, 23] width 94 height 18
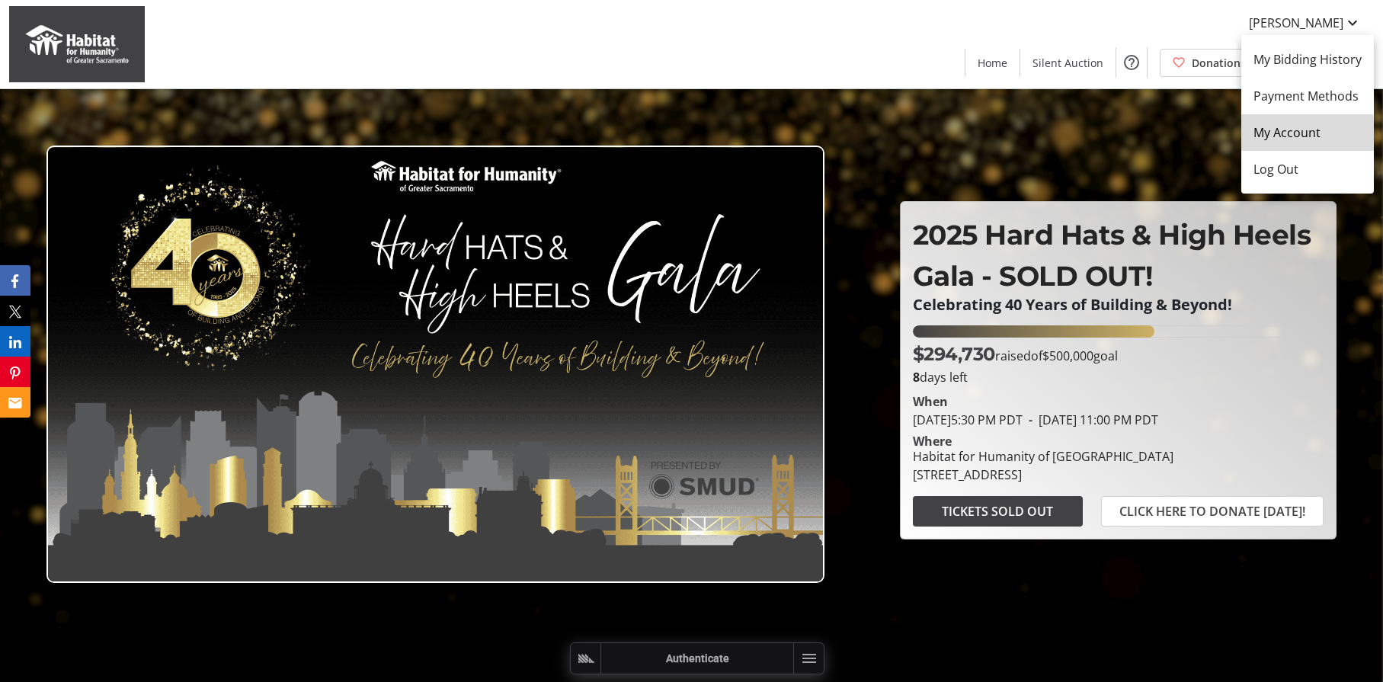
click at [1295, 134] on span "My Account" at bounding box center [1307, 132] width 108 height 18
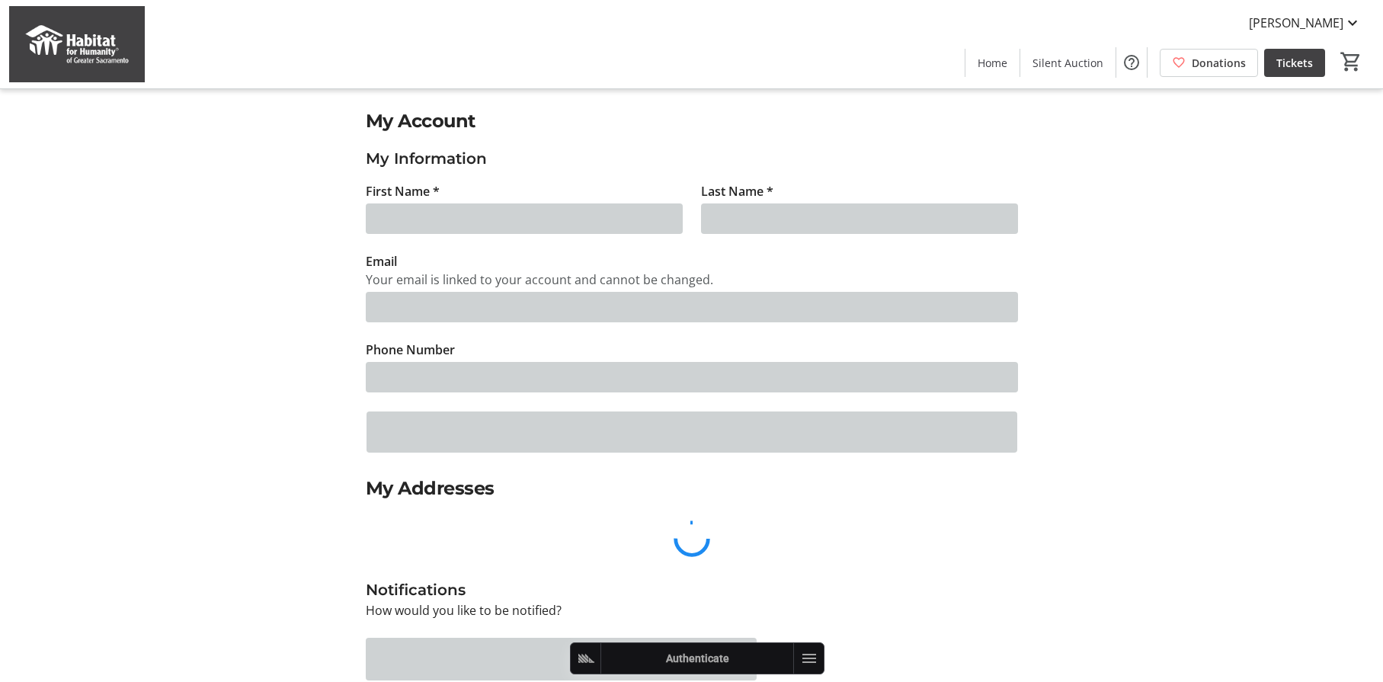
type input "Robin"
type input "Hadac"
type input "robin+1@trellis.org"
type input "(778) 822-2525"
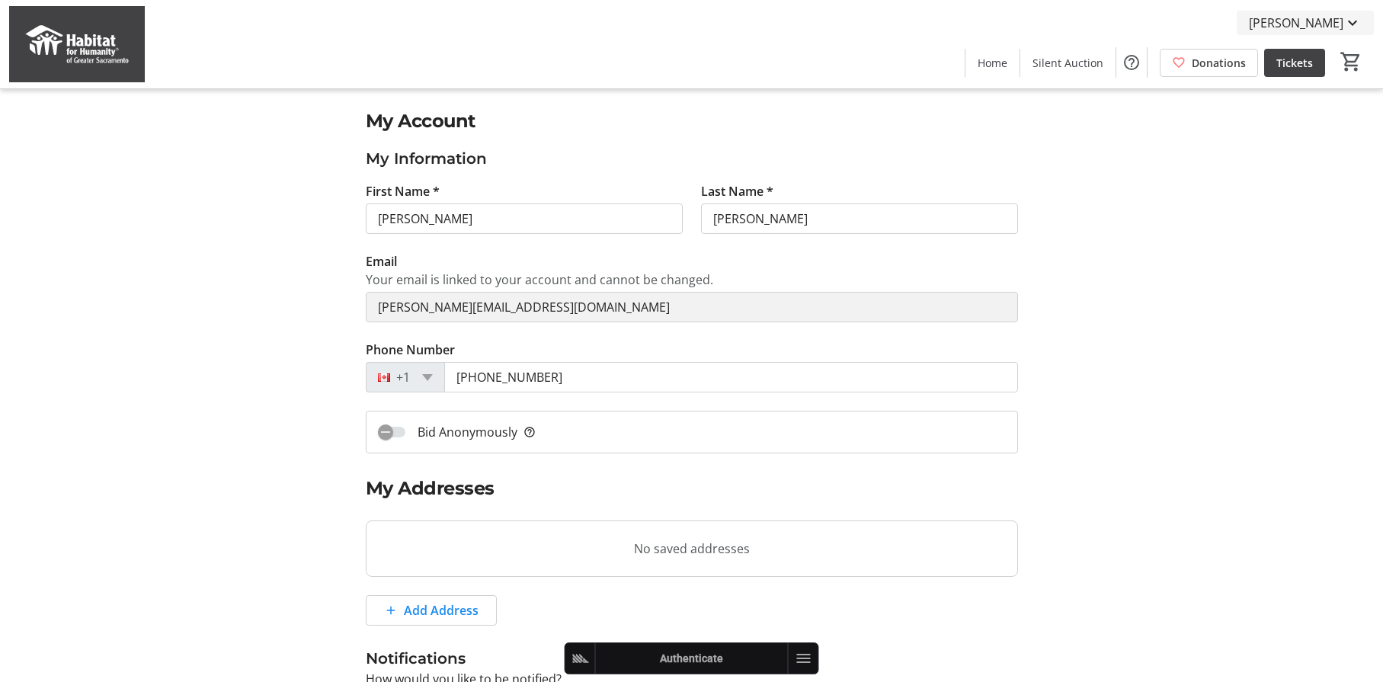
click at [1297, 24] on span "[PERSON_NAME]" at bounding box center [1296, 23] width 94 height 18
click at [1163, 209] on div at bounding box center [691, 341] width 1383 height 682
click at [999, 57] on span "Home" at bounding box center [993, 63] width 30 height 16
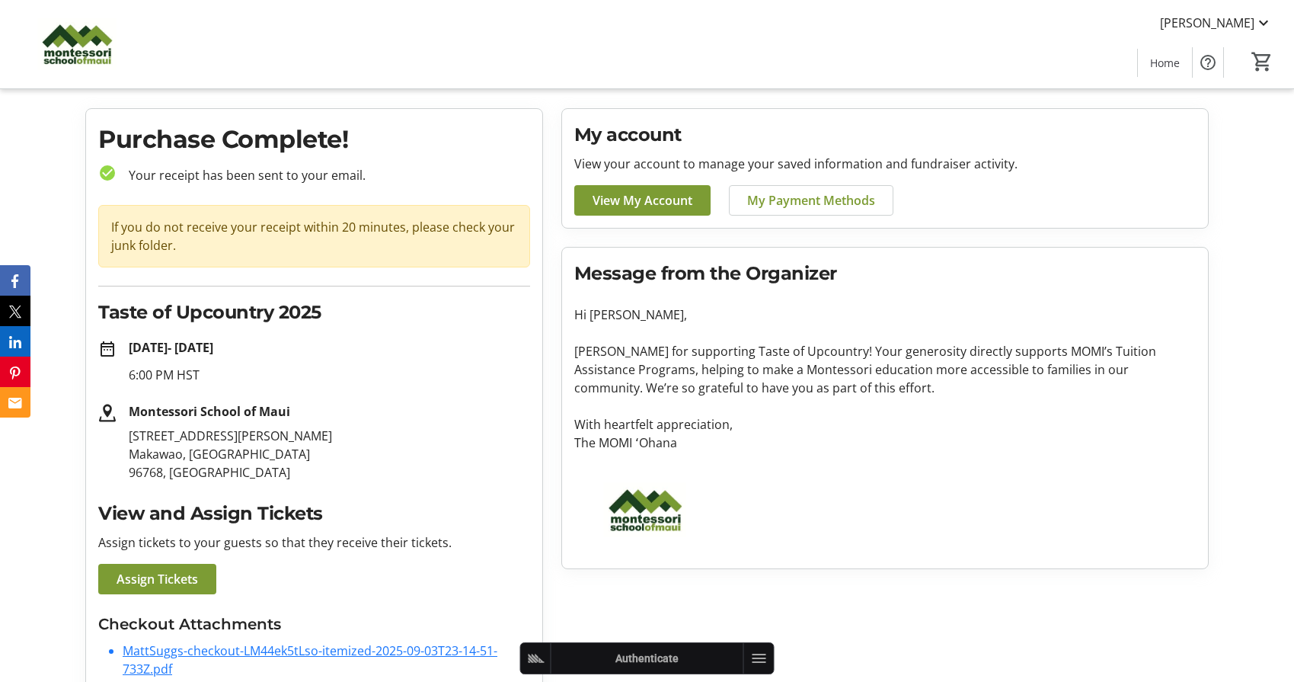
scroll to position [64, 0]
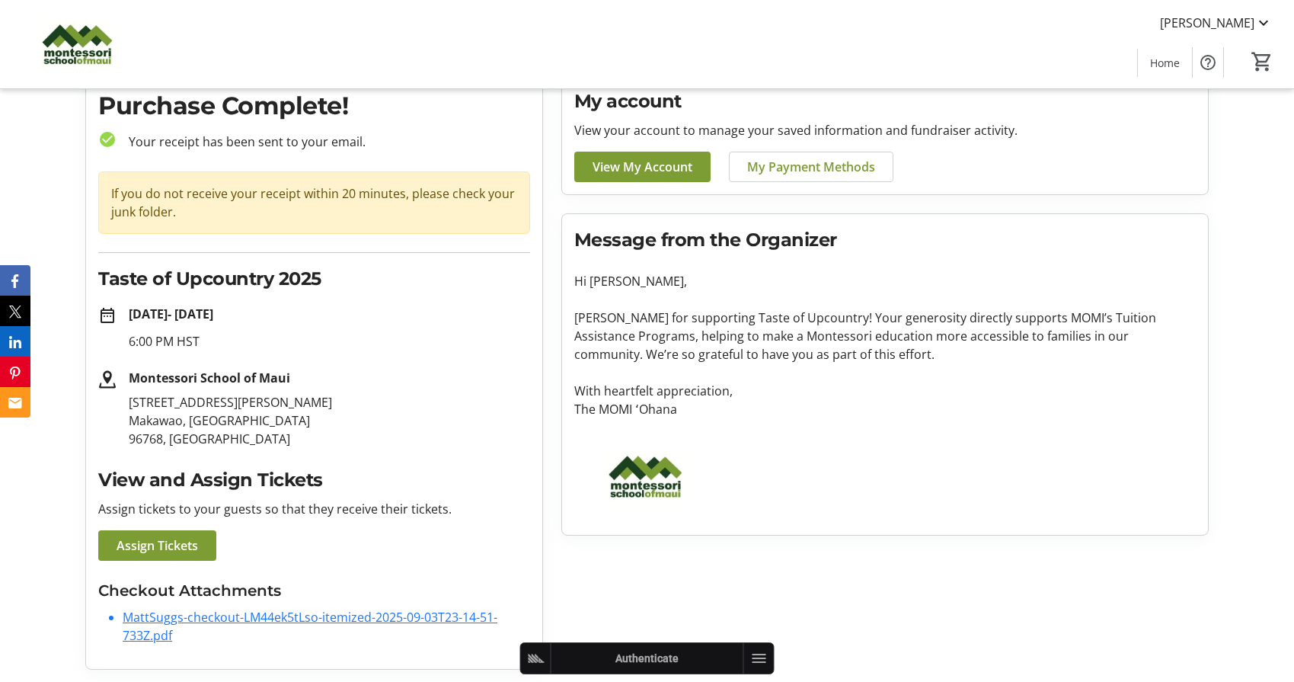
click at [373, 616] on link "MattSuggs-checkout-LM44ek5tLso-itemized-2025-09-03T23-14-51-733Z.pdf" at bounding box center [310, 626] width 375 height 35
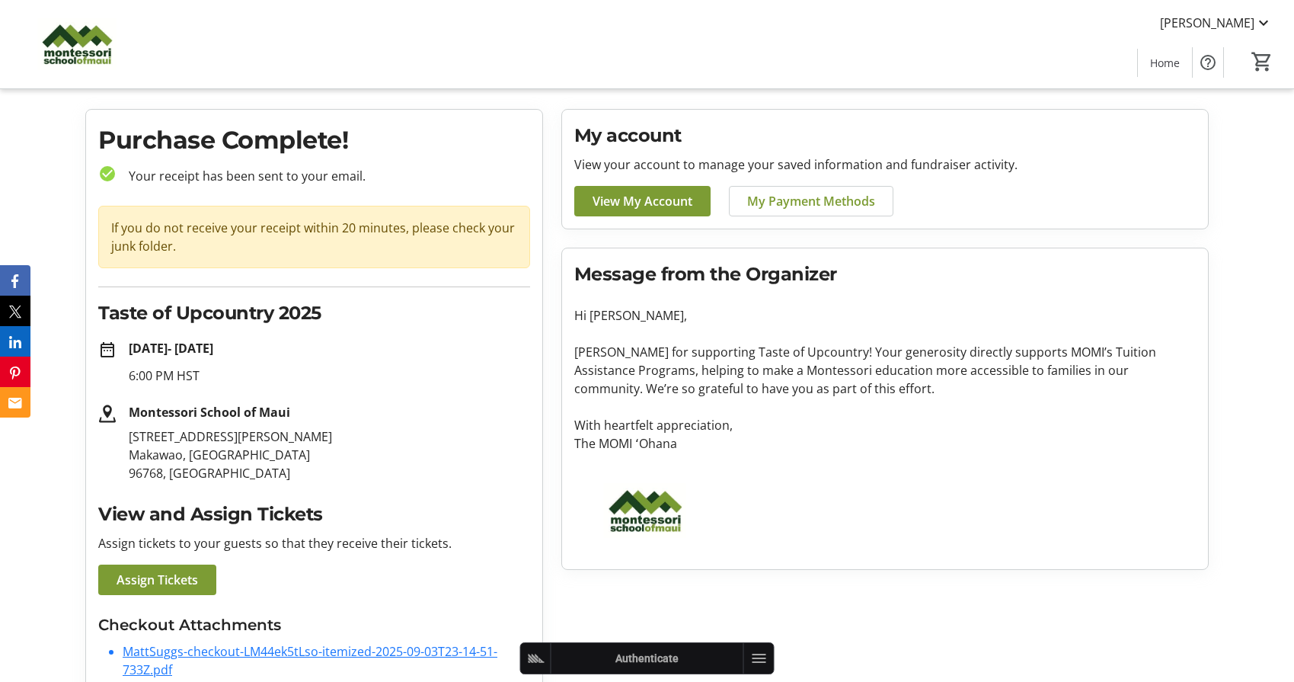
scroll to position [64, 0]
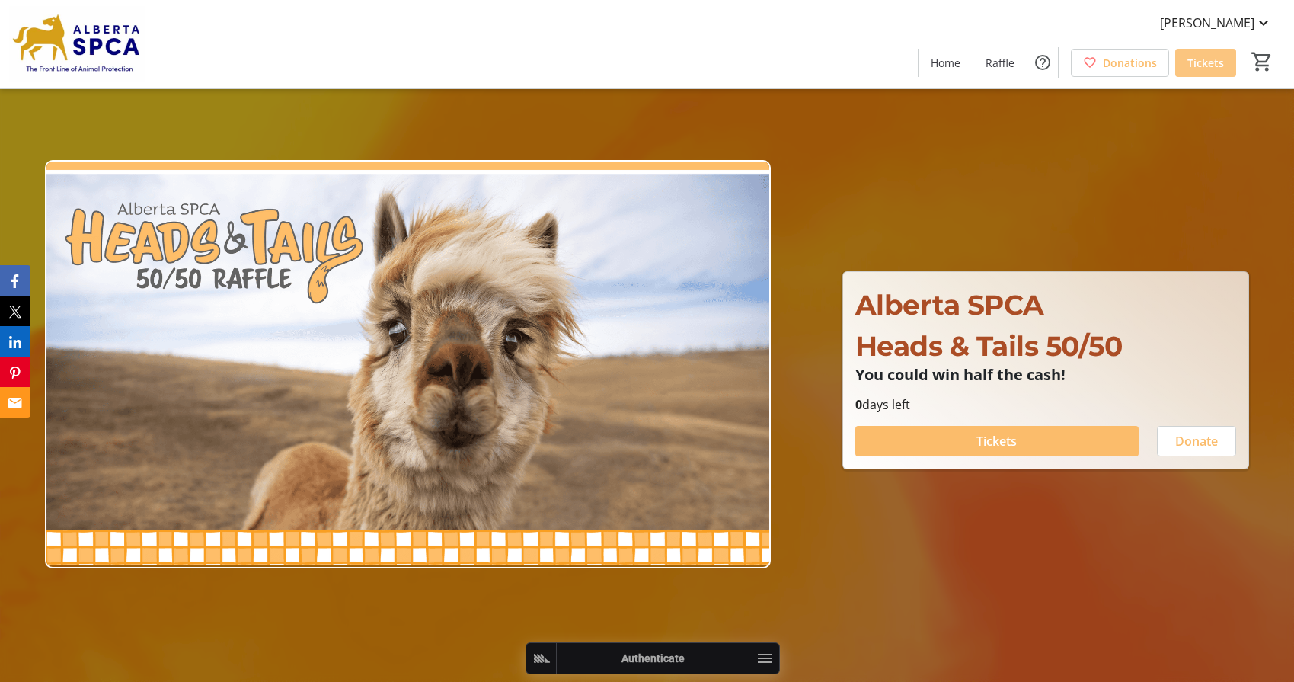
click at [1215, 63] on span "Tickets" at bounding box center [1206, 63] width 37 height 16
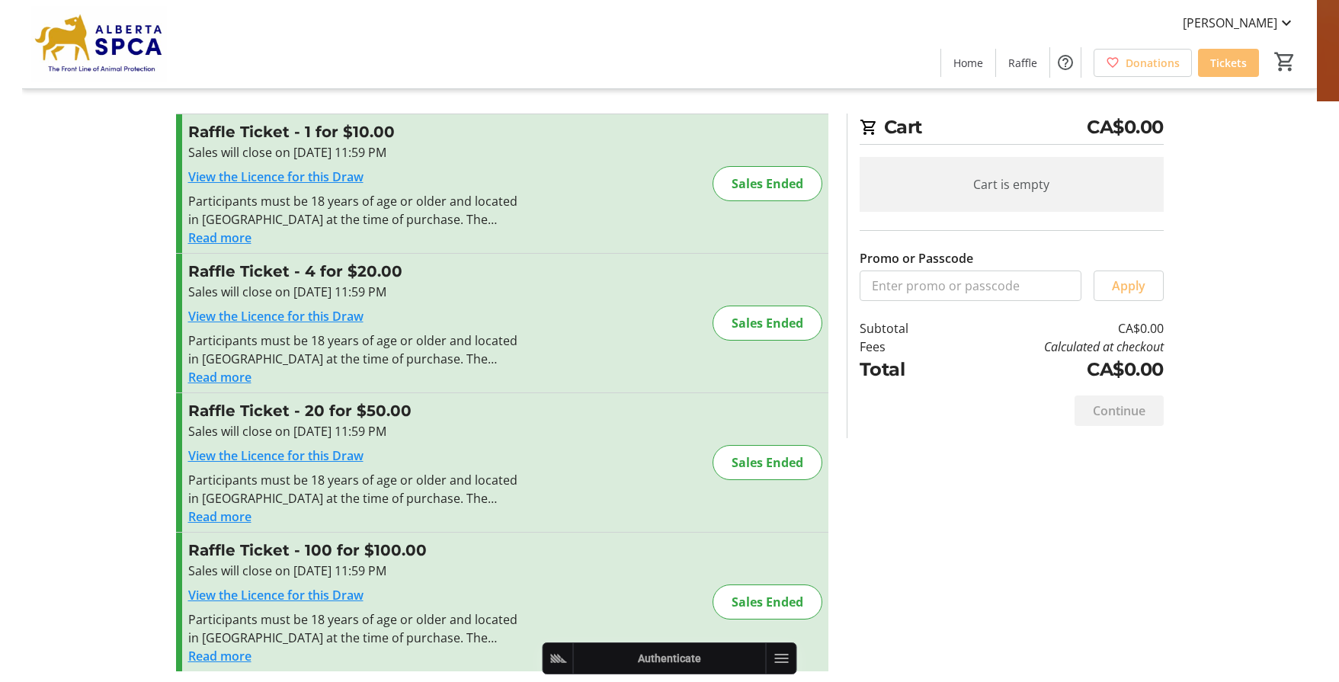
scroll to position [20, 0]
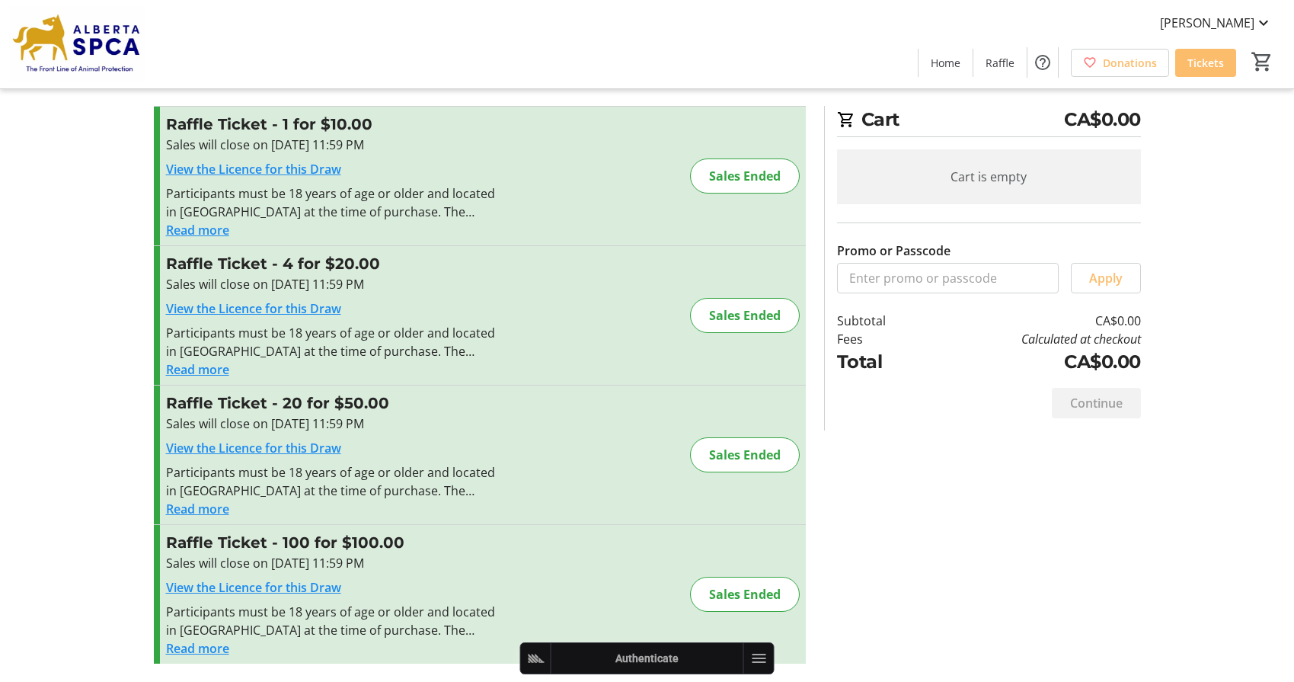
click at [741, 456] on div "Sales Ended" at bounding box center [745, 454] width 110 height 35
click at [456, 446] on div "View the Licence for this Draw" at bounding box center [332, 448] width 333 height 18
click at [504, 322] on div "Raffle Ticket - 4 for $20.00 Sales will close on Sep 11, 2025, 11:59 PM View th…" at bounding box center [480, 315] width 652 height 139
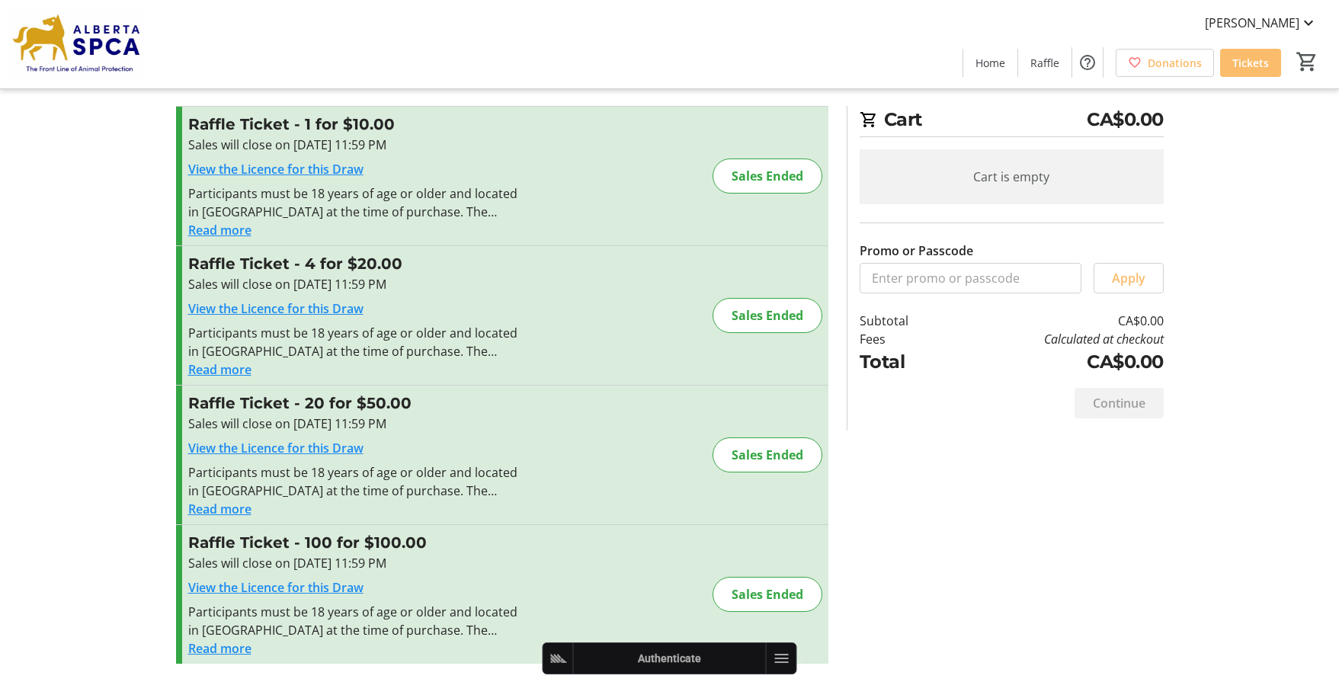
drag, startPoint x: 290, startPoint y: 146, endPoint x: 427, endPoint y: 141, distance: 137.2
click at [427, 141] on div "Sales will close on Sep 11, 2025, 11:59 PM" at bounding box center [354, 145] width 333 height 18
click at [954, 454] on div "Promo or Passcode Apply Raffle Ticket - 1 for $10.00 Sales will close on Sep 11…" at bounding box center [670, 394] width 1006 height 576
click at [1182, 53] on span at bounding box center [1164, 62] width 97 height 37
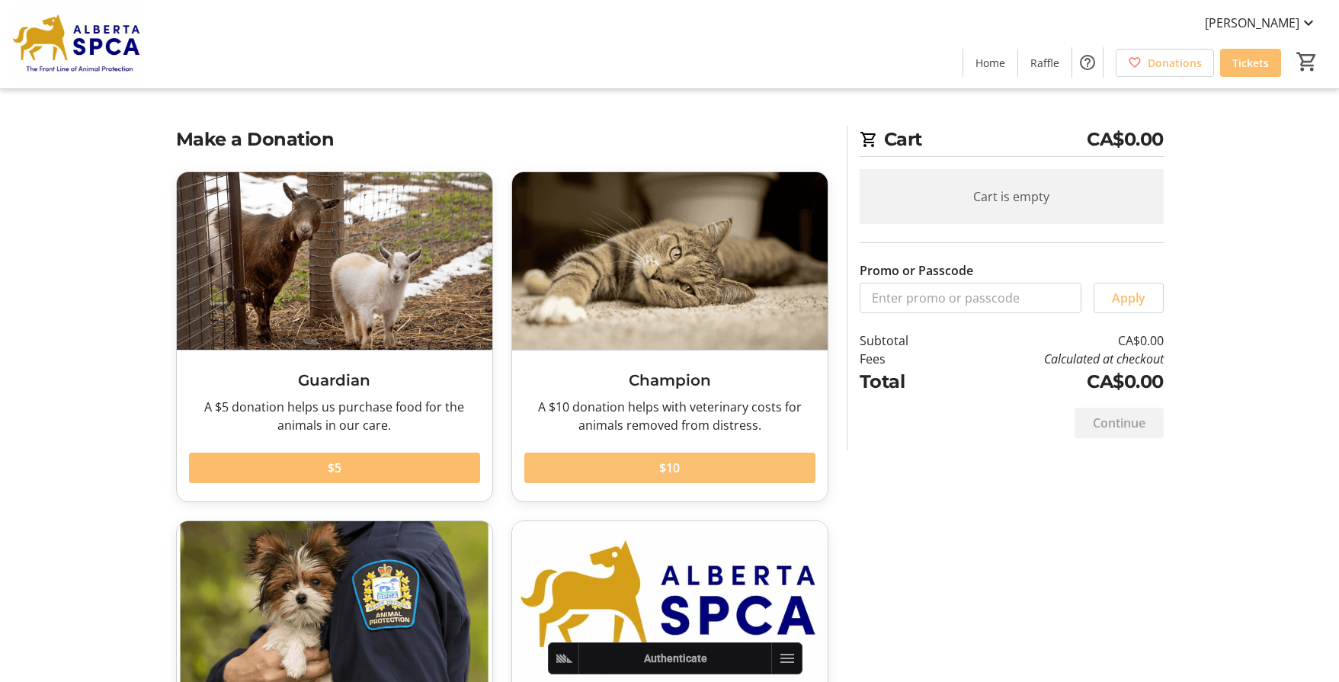
click at [687, 460] on span at bounding box center [669, 468] width 291 height 37
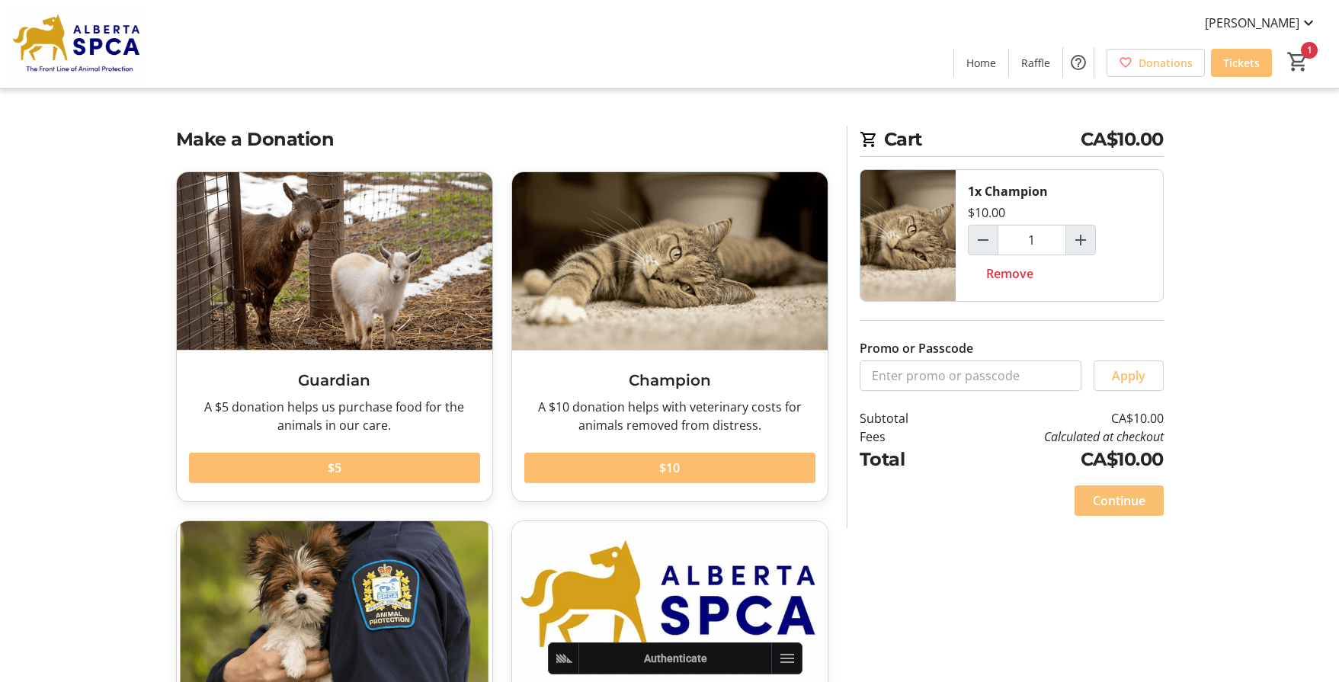
click at [1135, 506] on span "Continue" at bounding box center [1119, 500] width 53 height 18
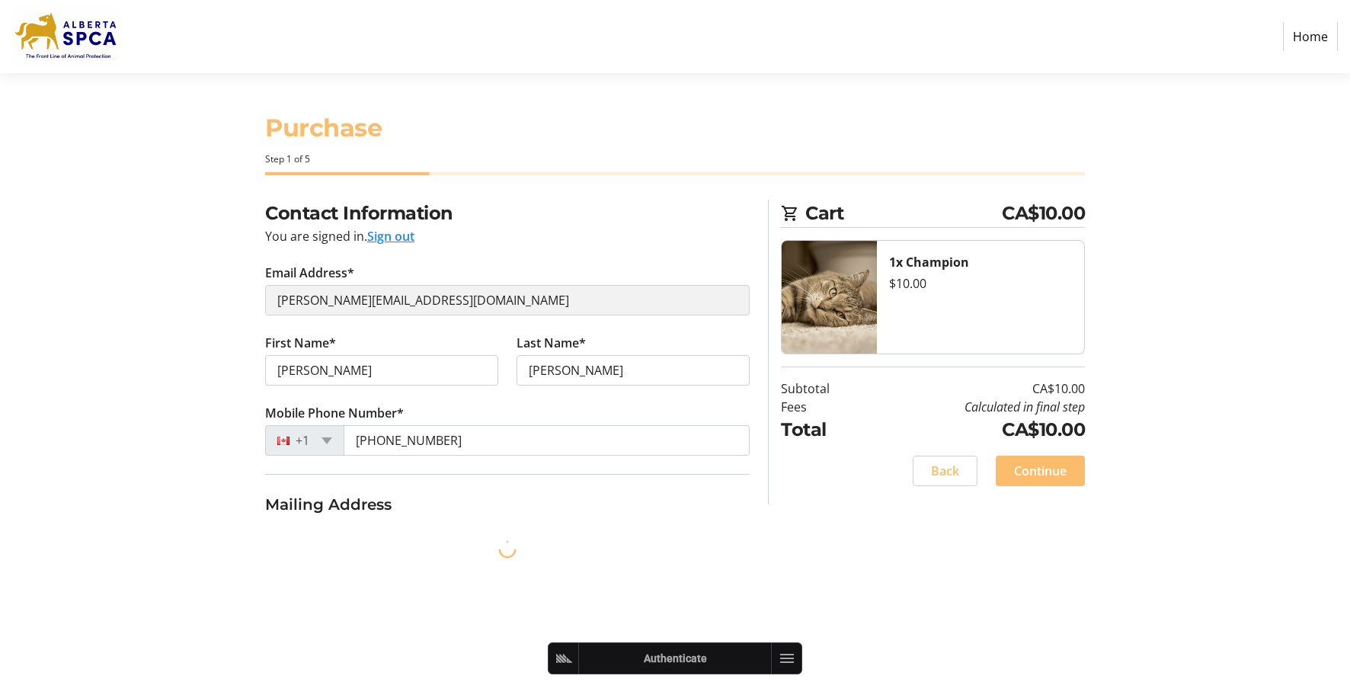
select select "CA"
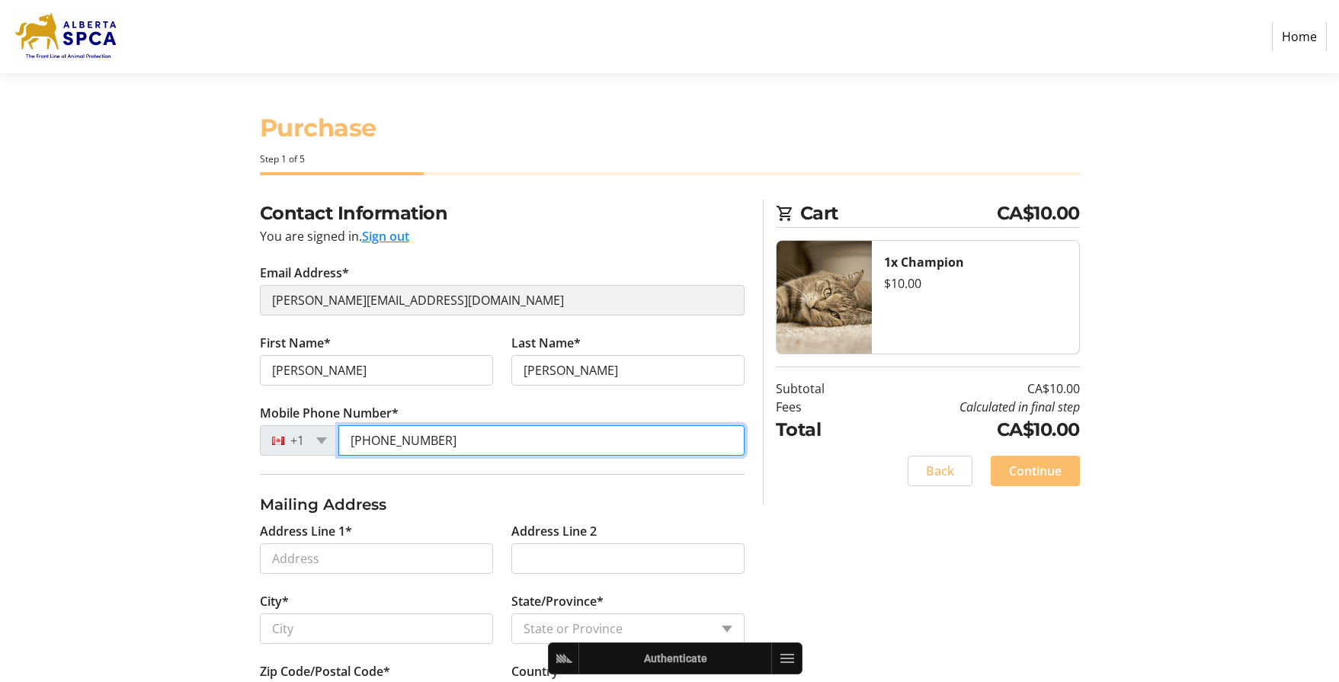
drag, startPoint x: 445, startPoint y: 441, endPoint x: 311, endPoint y: 435, distance: 134.2
click at [311, 435] on div "+1 (778) 822-2525" at bounding box center [502, 440] width 485 height 30
click at [255, 438] on div "Contact Information You are signed in. Sign out Email Address* robin+1@trellis.…" at bounding box center [502, 475] width 503 height 551
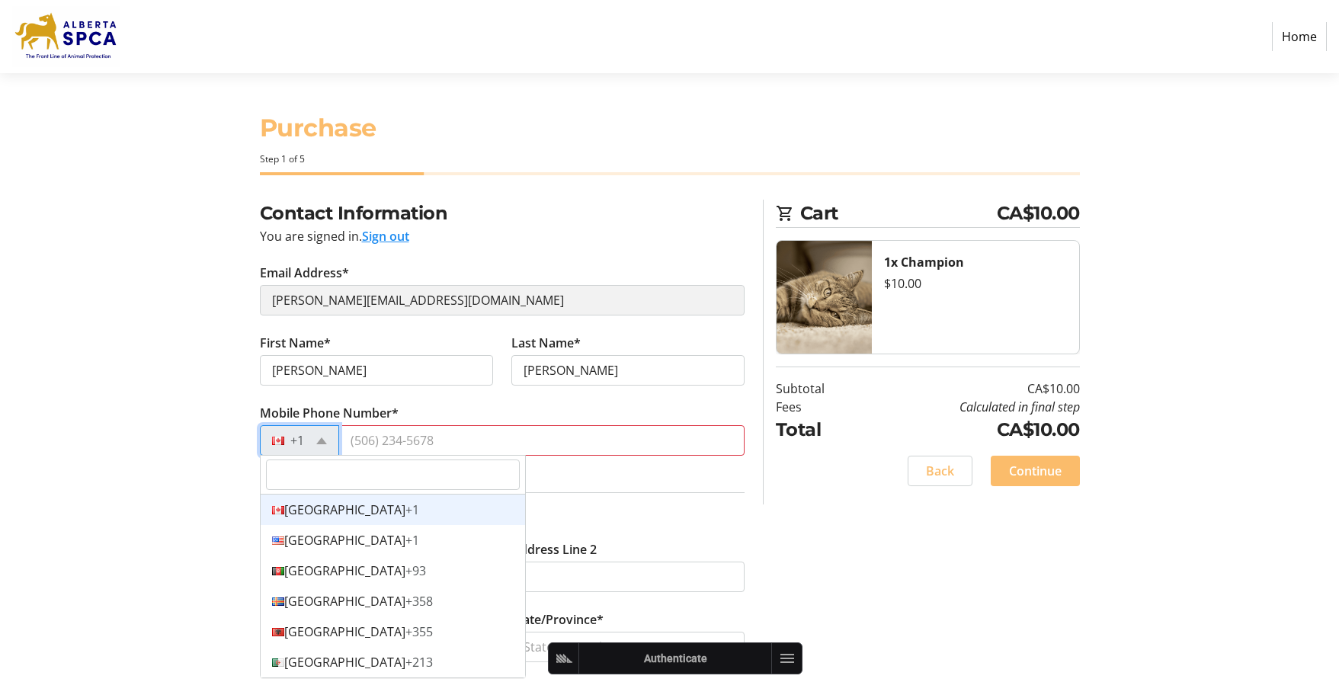
click at [311, 442] on div "+1" at bounding box center [299, 440] width 79 height 30
click at [333, 542] on div "United States +1" at bounding box center [393, 540] width 264 height 30
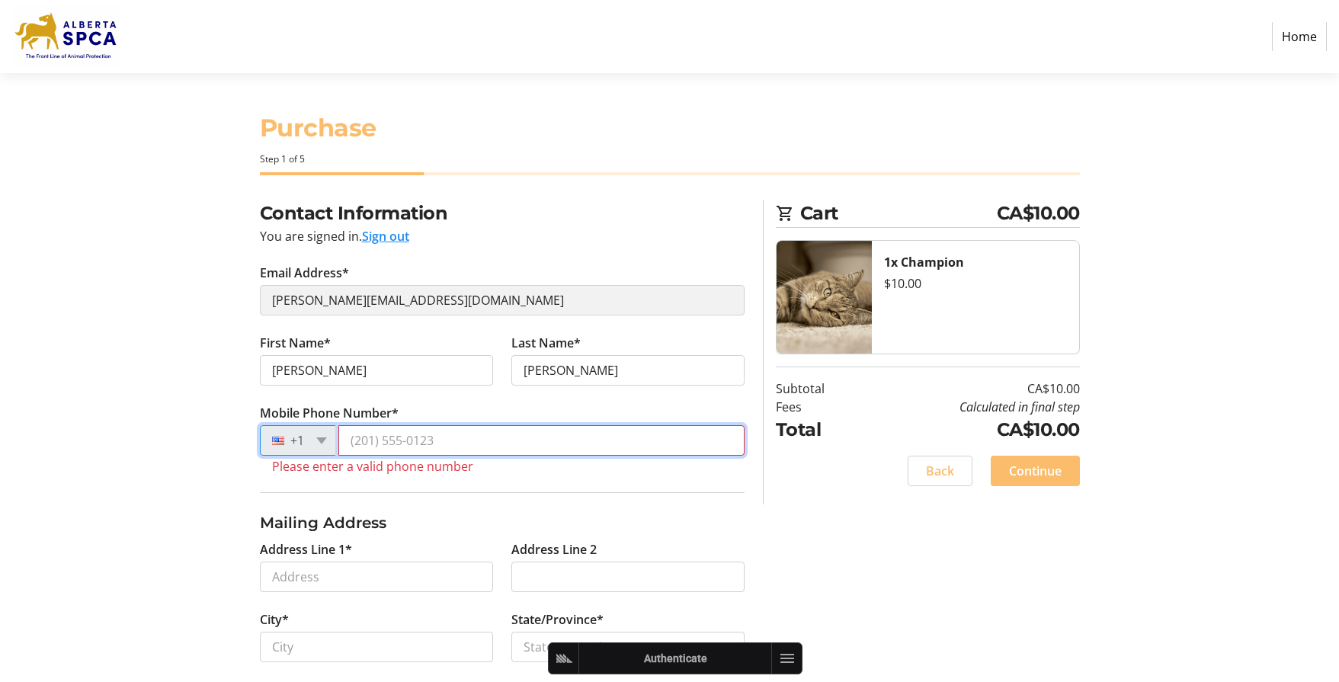
click at [371, 442] on input "Mobile Phone Number*" at bounding box center [541, 440] width 406 height 30
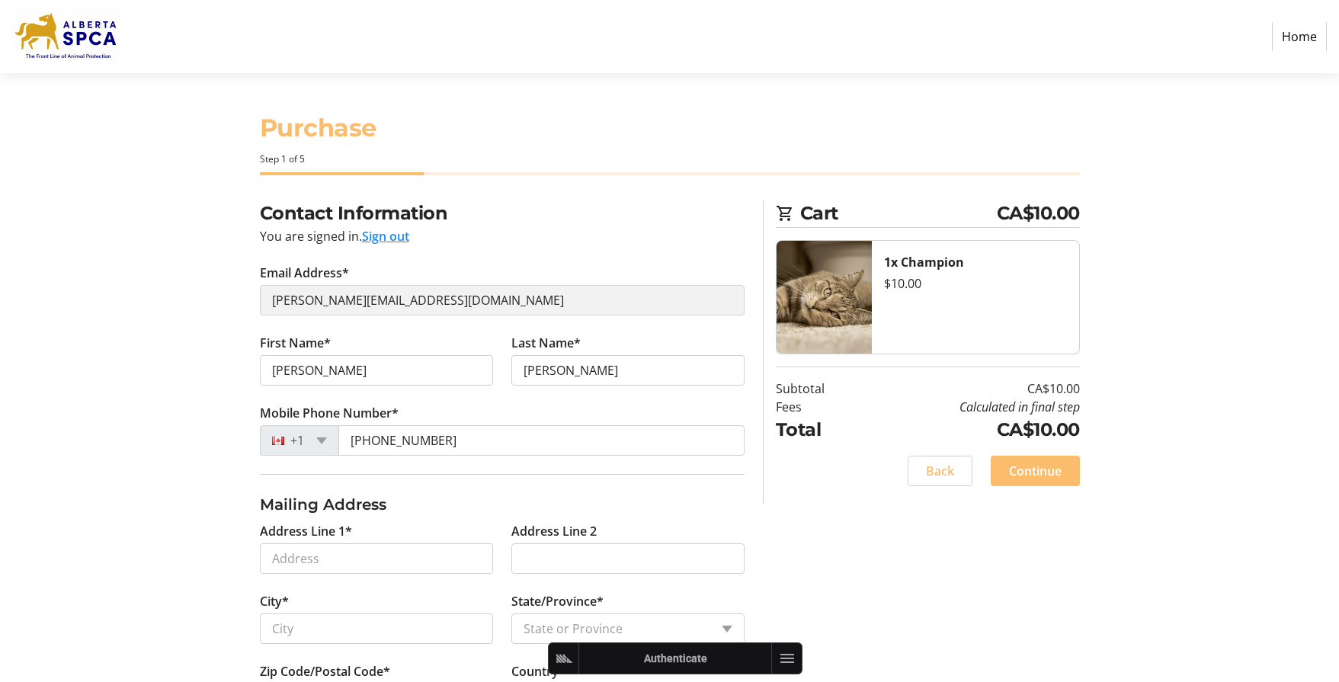
click at [384, 402] on tr-form-field "First Name* Robin" at bounding box center [376, 369] width 251 height 70
click at [325, 435] on div "+1" at bounding box center [299, 440] width 79 height 30
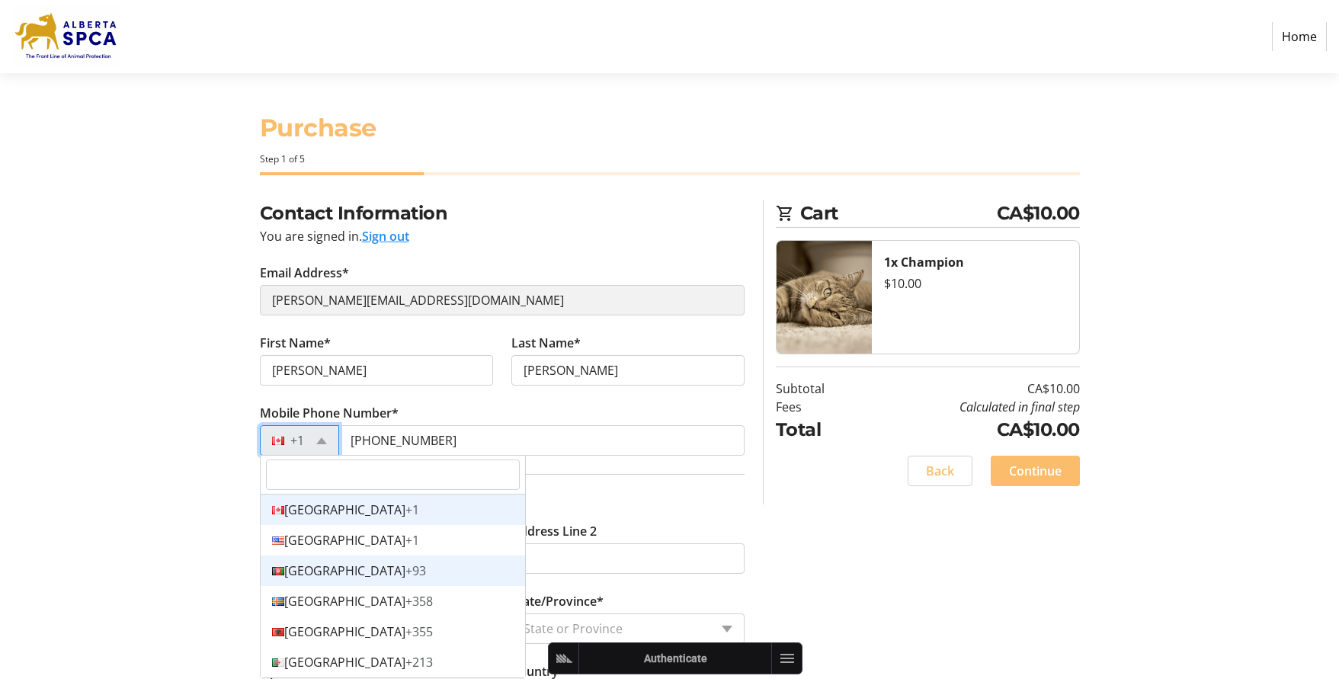
click at [326, 571] on div "Afghanistan +93" at bounding box center [393, 570] width 264 height 30
type input "7788222525"
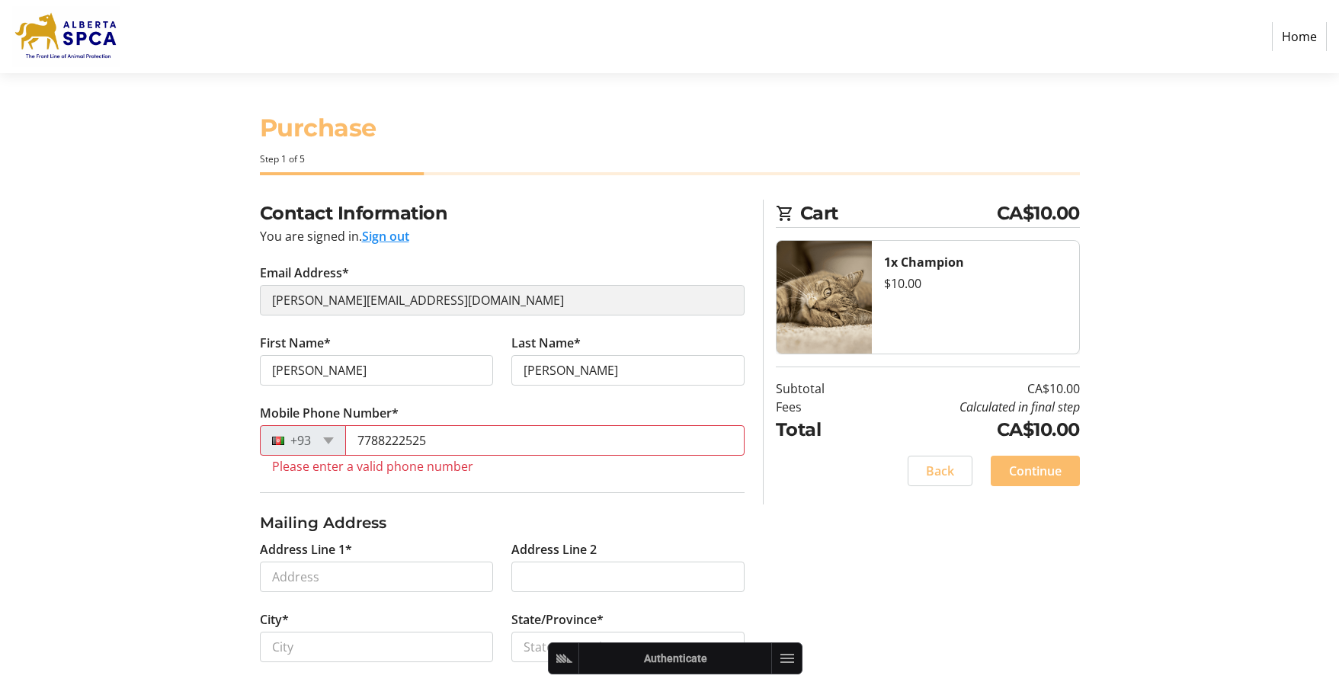
click at [216, 432] on div "Contact Information You are signed in. Sign out Email Address* robin+1@trellis.…" at bounding box center [670, 484] width 1006 height 569
click at [232, 432] on div "Contact Information You are signed in. Sign out Email Address* robin+1@trellis.…" at bounding box center [670, 484] width 1006 height 569
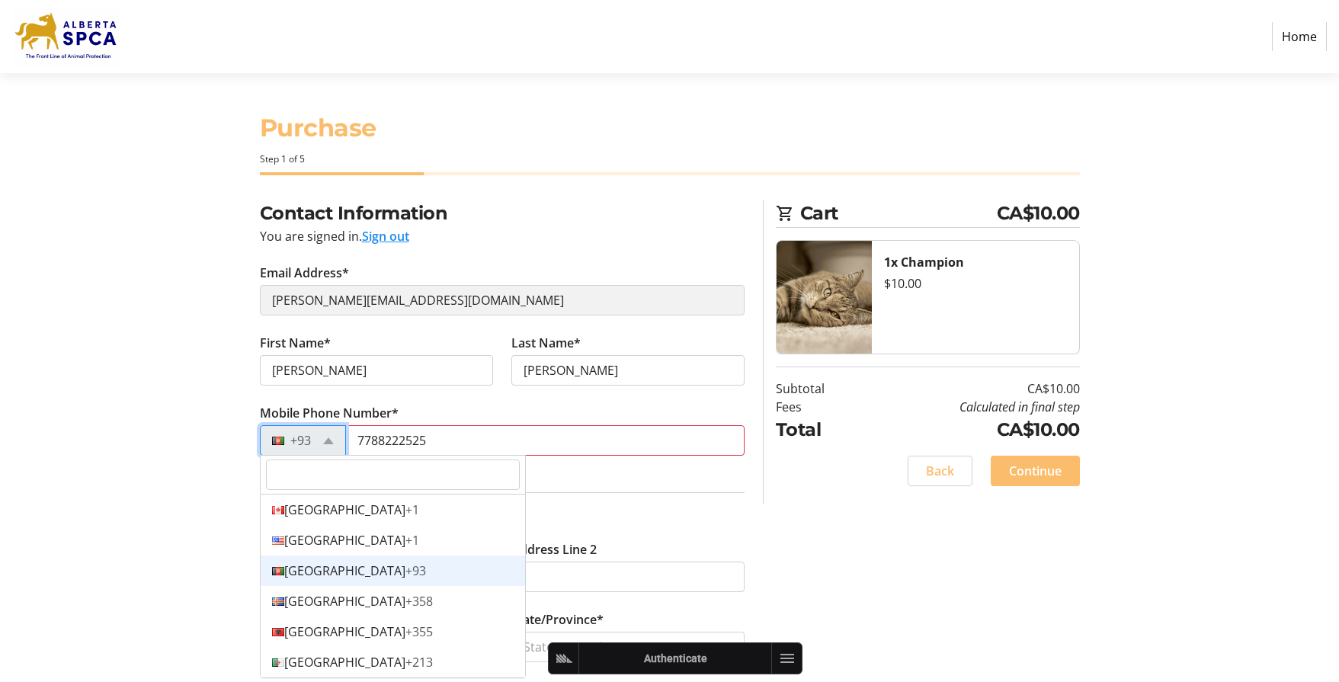
click at [304, 438] on div at bounding box center [286, 440] width 50 height 17
click at [341, 568] on div "Afghanistan +93" at bounding box center [393, 570] width 264 height 30
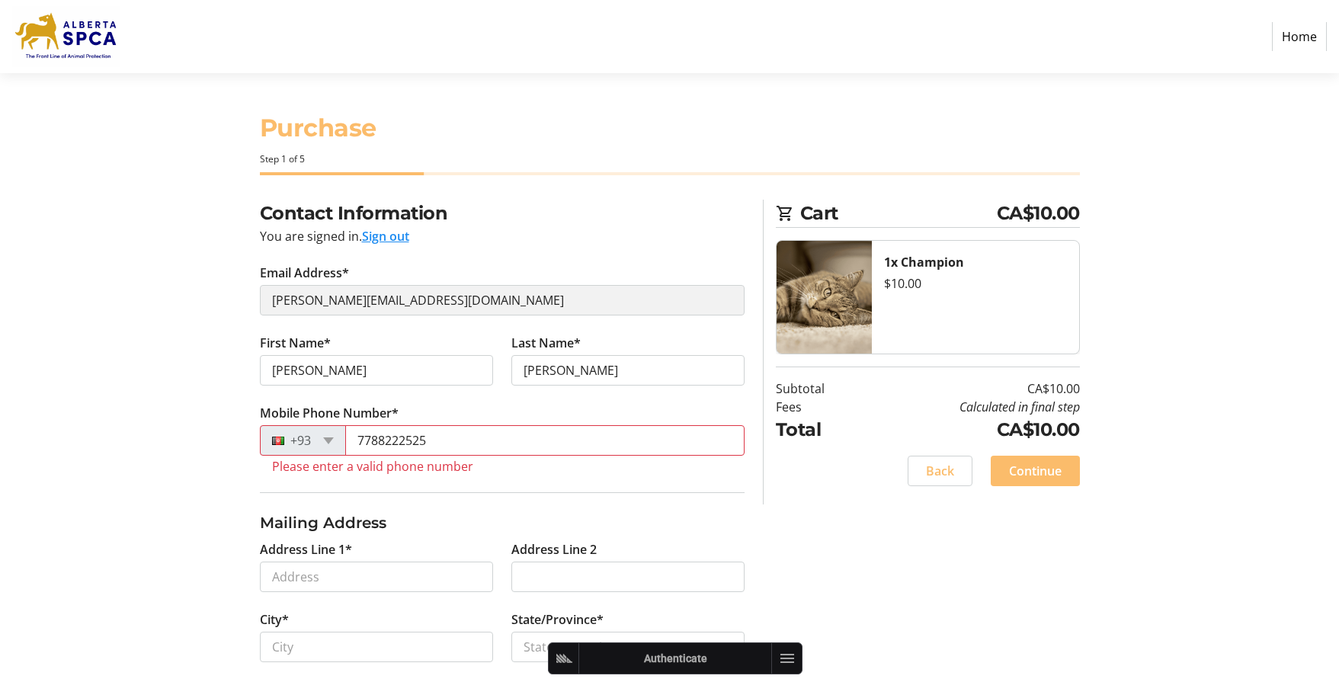
click at [193, 453] on div "Contact Information You are signed in. Sign out Email Address* robin+1@trellis.…" at bounding box center [670, 484] width 1006 height 569
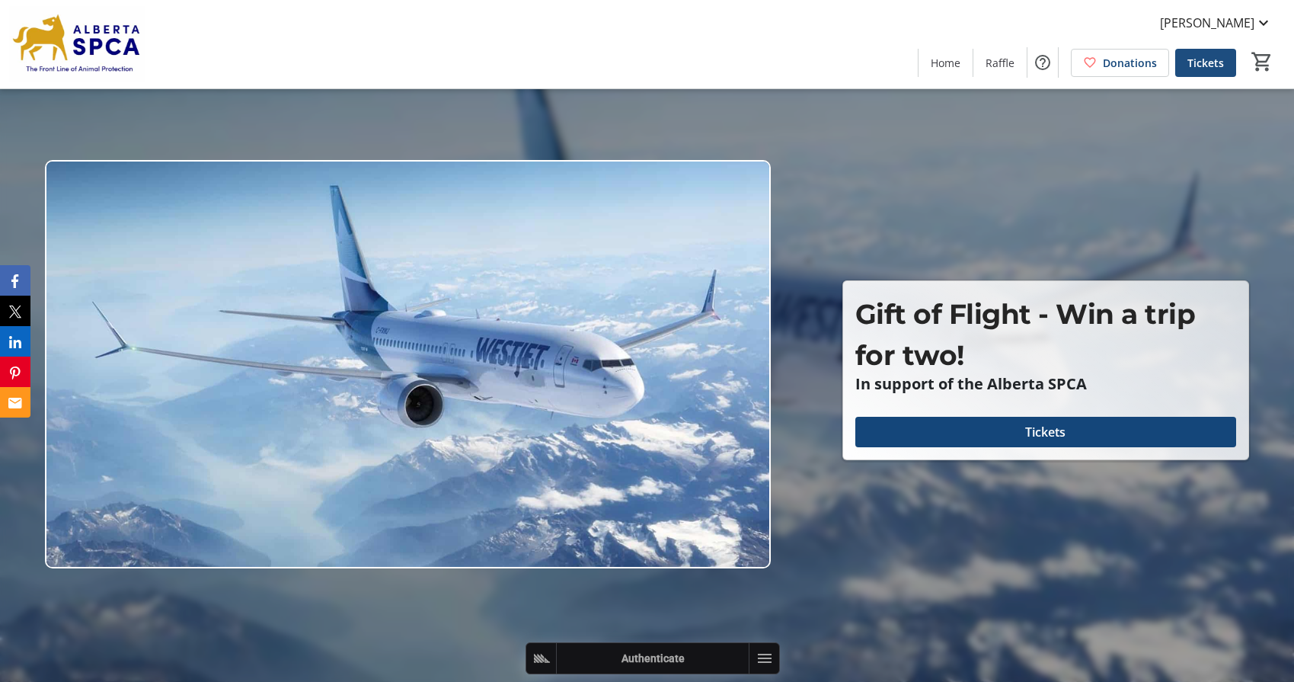
click at [1204, 65] on span "Tickets" at bounding box center [1206, 63] width 37 height 16
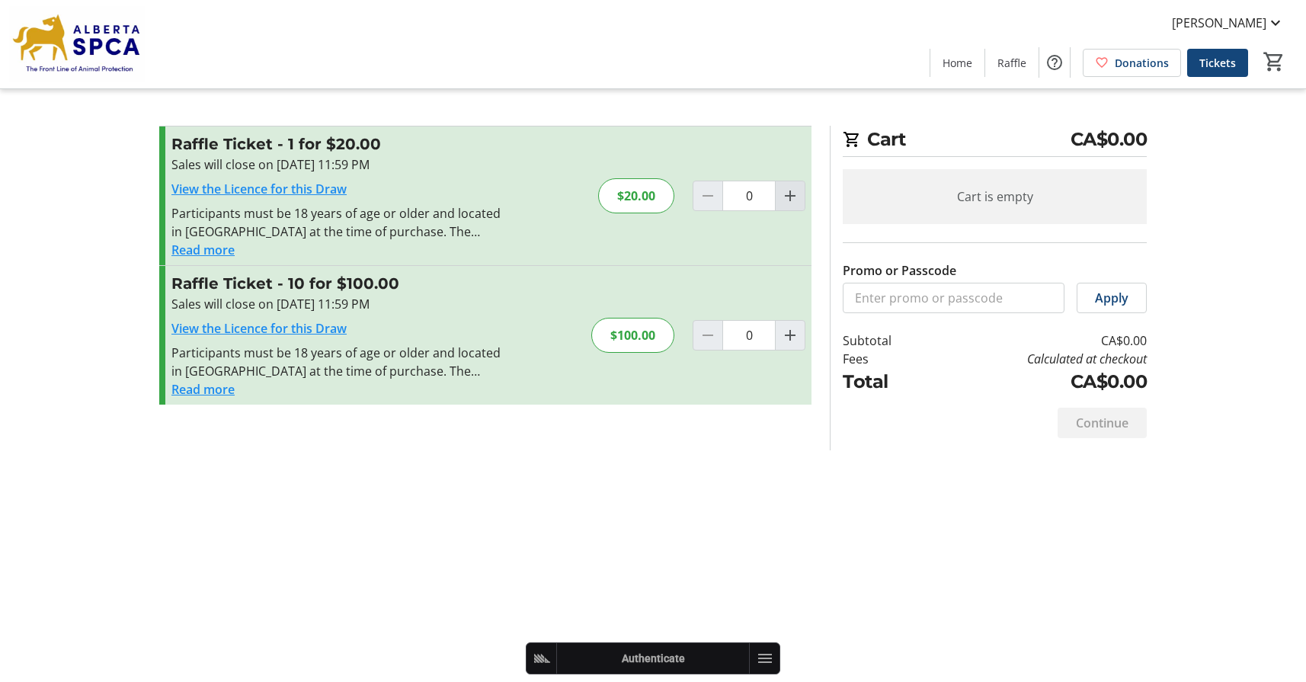
click at [795, 198] on mat-icon "Increment by one" at bounding box center [790, 196] width 18 height 18
type input "1"
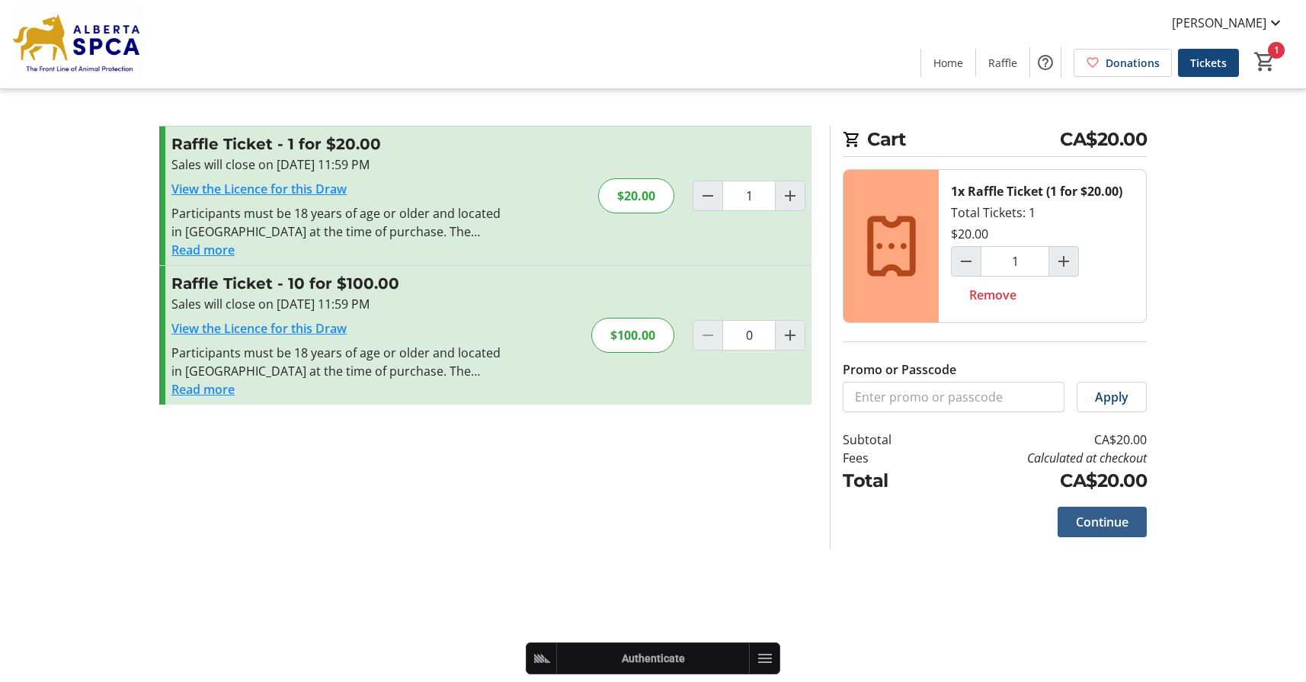
click at [1118, 521] on span "Continue" at bounding box center [1102, 522] width 53 height 18
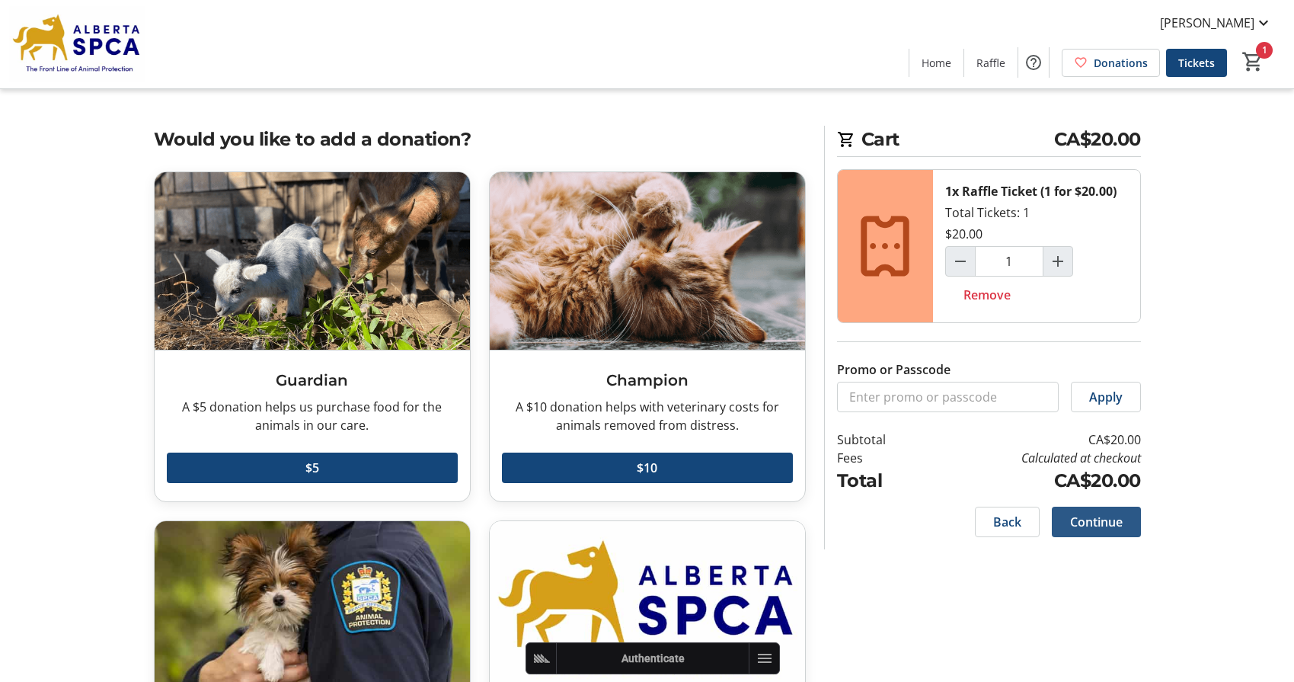
click at [1082, 526] on span "Continue" at bounding box center [1096, 522] width 53 height 18
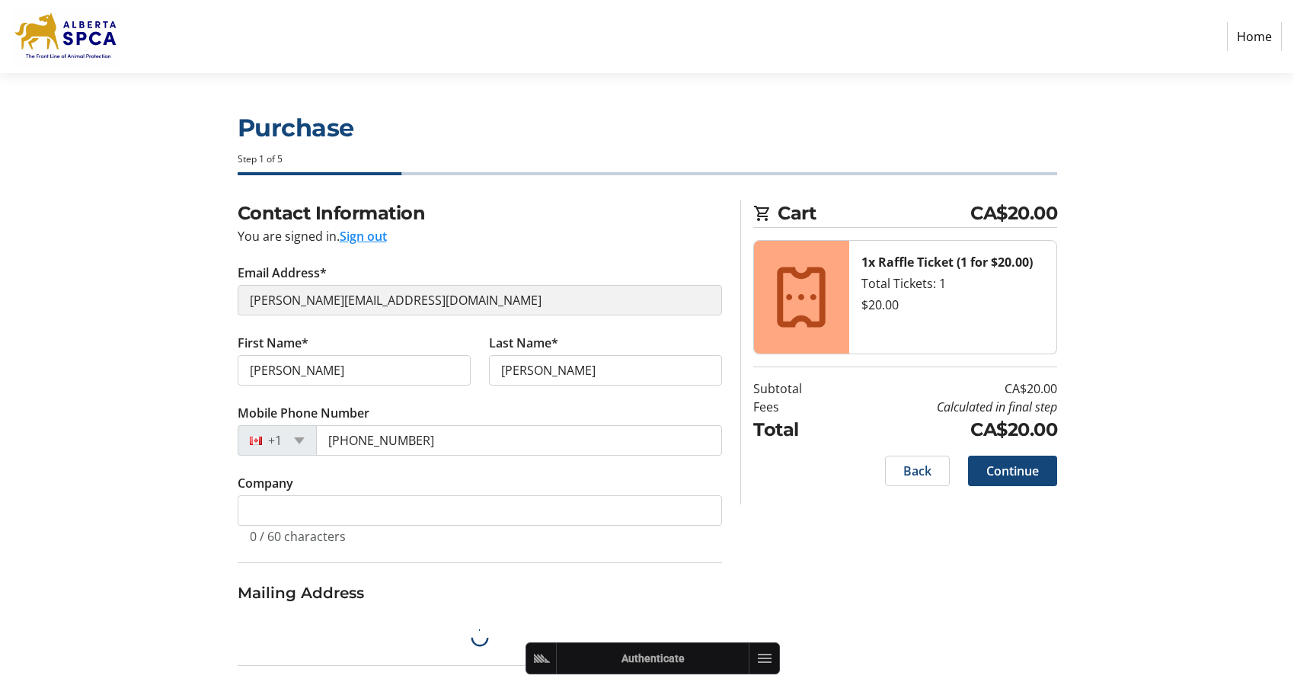
select select "CA"
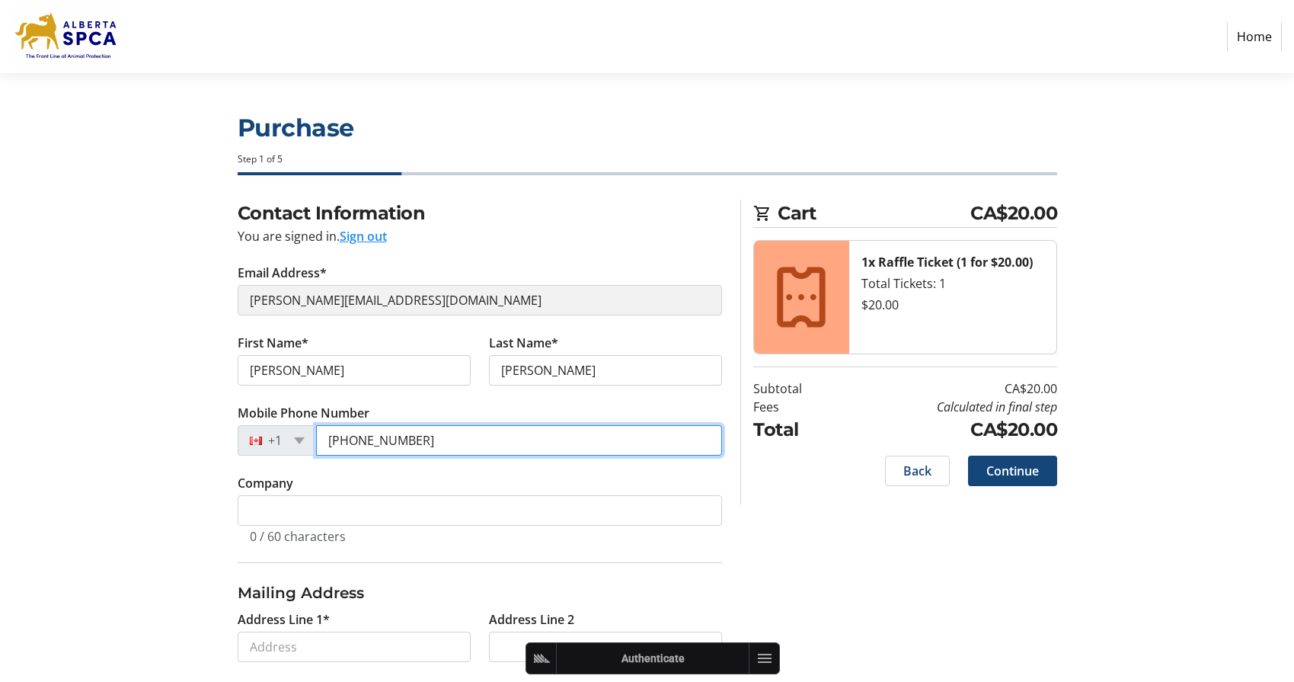
drag, startPoint x: 440, startPoint y: 446, endPoint x: 289, endPoint y: 450, distance: 151.6
click at [289, 450] on div "+1 (778) 822-2525" at bounding box center [480, 440] width 485 height 30
type input "7"
paste input "(780) 805-0136"
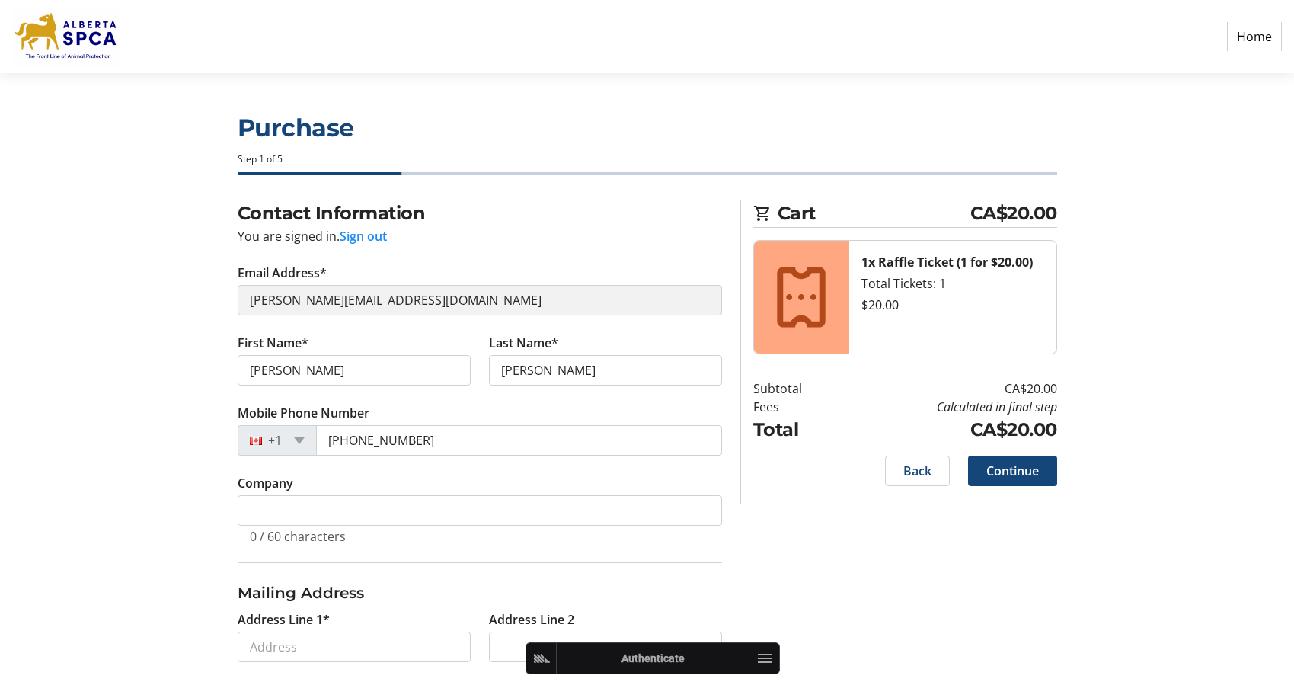
click at [130, 425] on section "Purchase Step 1 of 5 Cart CA$20.00 1x Raffle Ticket (1 for $20.00) Total Ticket…" at bounding box center [647, 503] width 1294 height 861
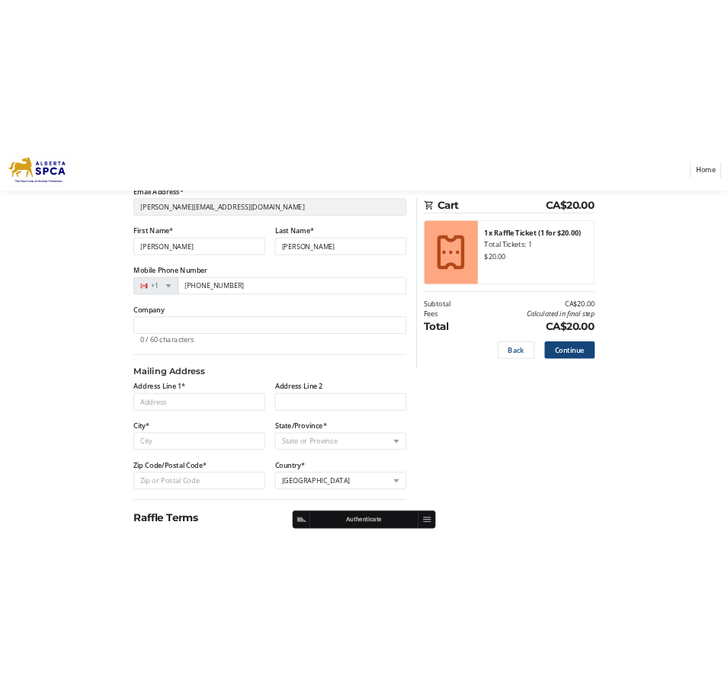
scroll to position [129, 0]
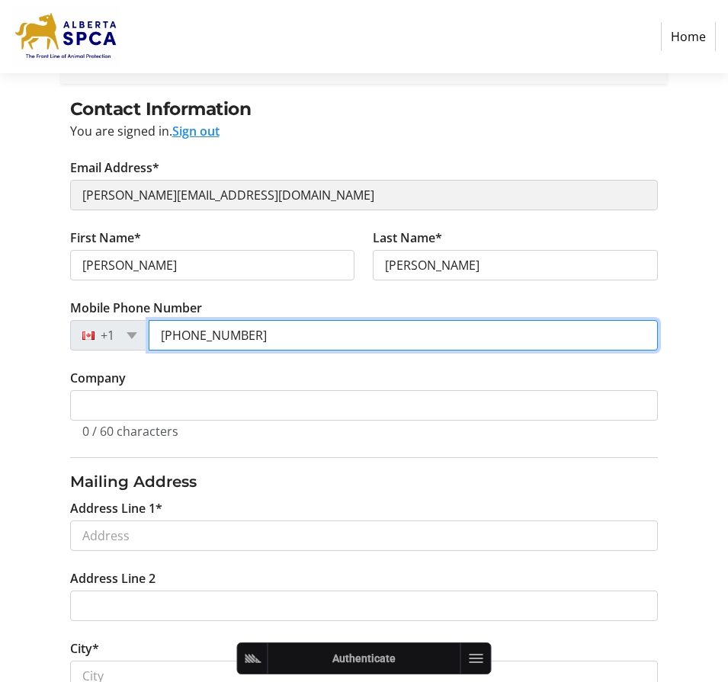
drag, startPoint x: 170, startPoint y: 335, endPoint x: 181, endPoint y: 335, distance: 11.4
click at [169, 335] on input "(780) 805-0136" at bounding box center [404, 335] width 510 height 30
drag, startPoint x: 268, startPoint y: 338, endPoint x: 145, endPoint y: 340, distance: 123.4
click at [145, 340] on div "+1 (780) 805-0136" at bounding box center [364, 335] width 588 height 30
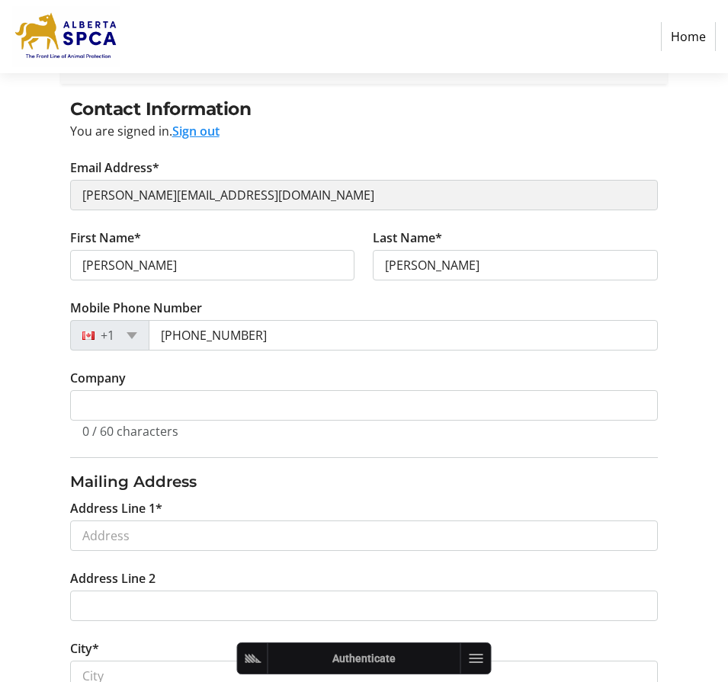
click at [39, 357] on div "Contact Information You are signed in. Sign out Email Address* robin+1@trellis.…" at bounding box center [364, 561] width 728 height 931
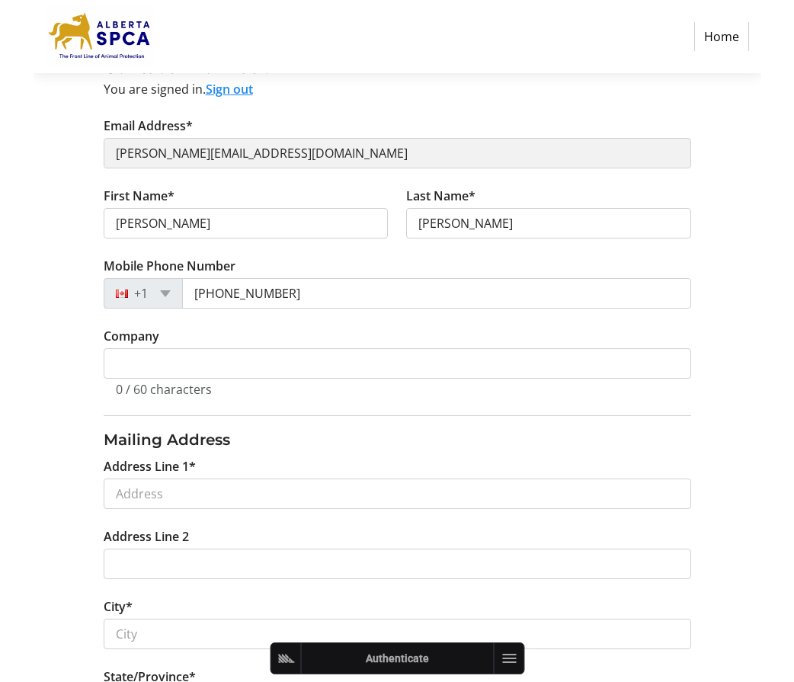
scroll to position [168, 0]
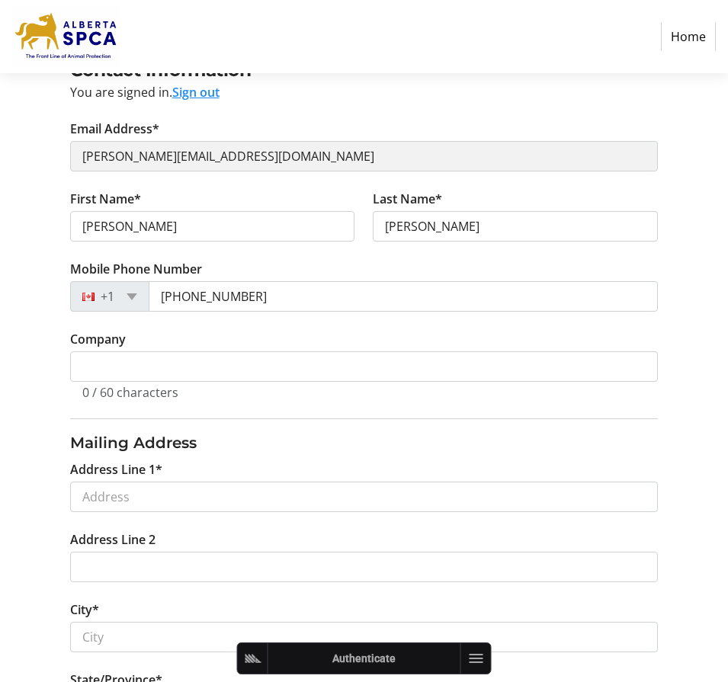
click at [53, 329] on div "Contact Information You are signed in. Sign out Email Address* robin+1@trellis.…" at bounding box center [364, 522] width 728 height 931
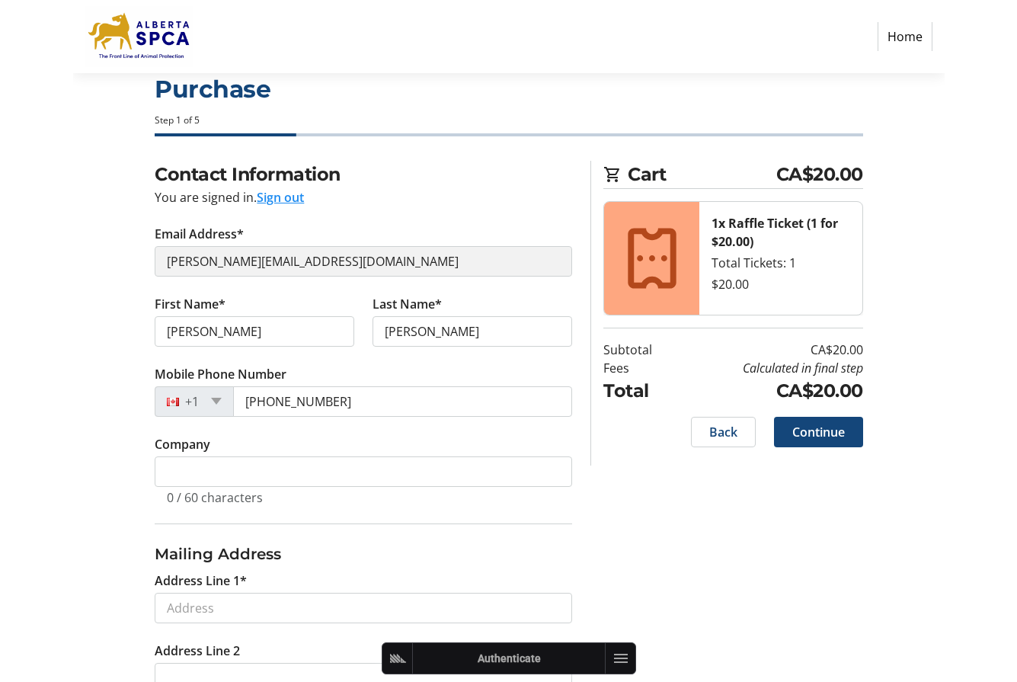
scroll to position [0, 0]
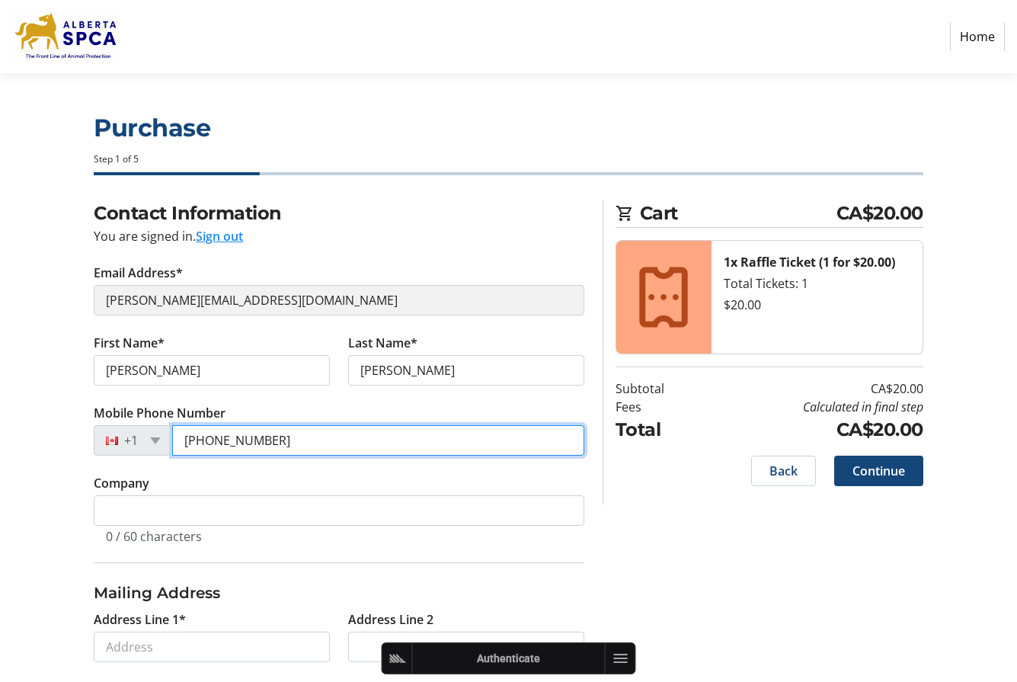
click at [246, 443] on input "(780) 805-0136" at bounding box center [378, 440] width 412 height 30
paste input "369-3920"
type input "(780) 369-3920"
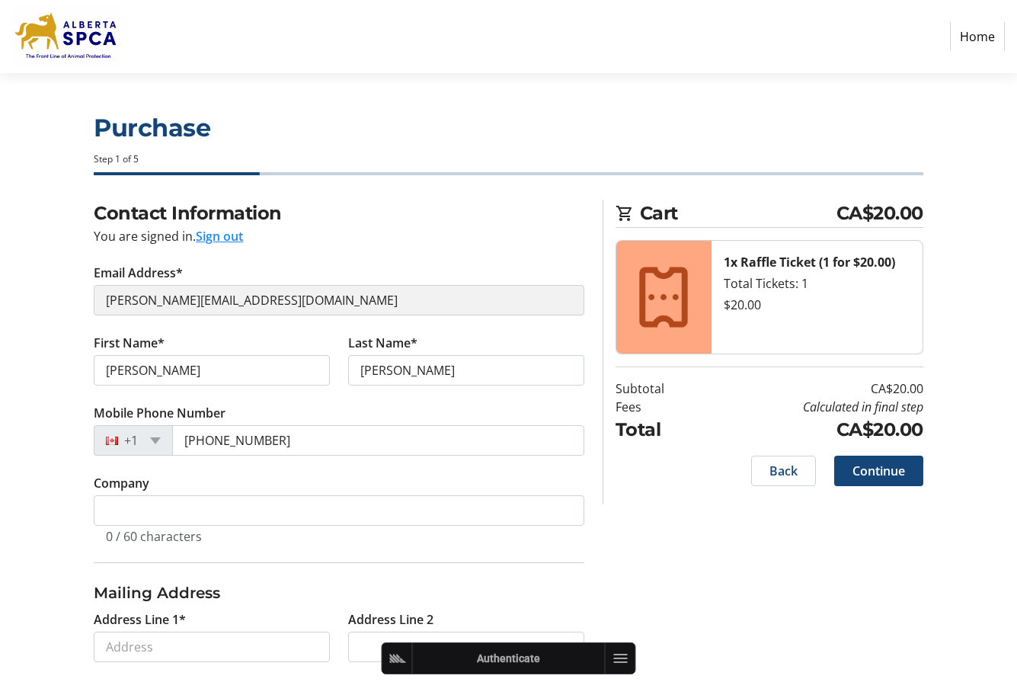
click at [313, 402] on tr-form-field "First Name* Robin" at bounding box center [212, 369] width 254 height 70
click at [328, 474] on tr-form-field "Company 0 / 60 characters" at bounding box center [339, 518] width 491 height 88
click at [266, 478] on tr-form-field "Company 0 / 60 characters" at bounding box center [339, 518] width 491 height 88
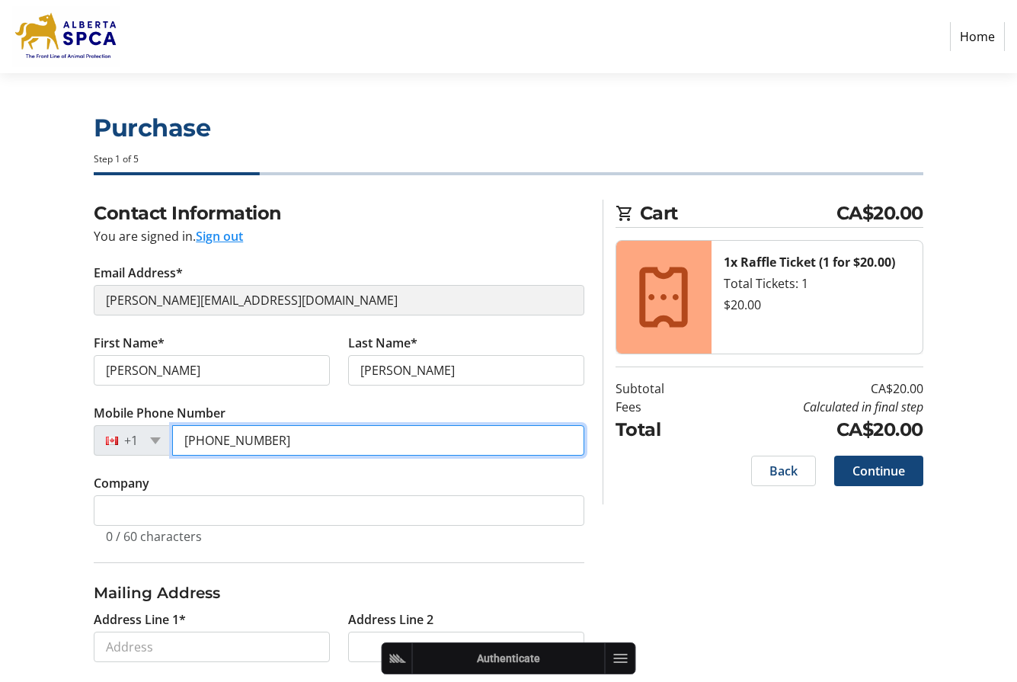
click at [248, 438] on input "(780) 369-3920" at bounding box center [378, 440] width 412 height 30
click at [277, 441] on input "(780) 369-3920" at bounding box center [378, 440] width 412 height 30
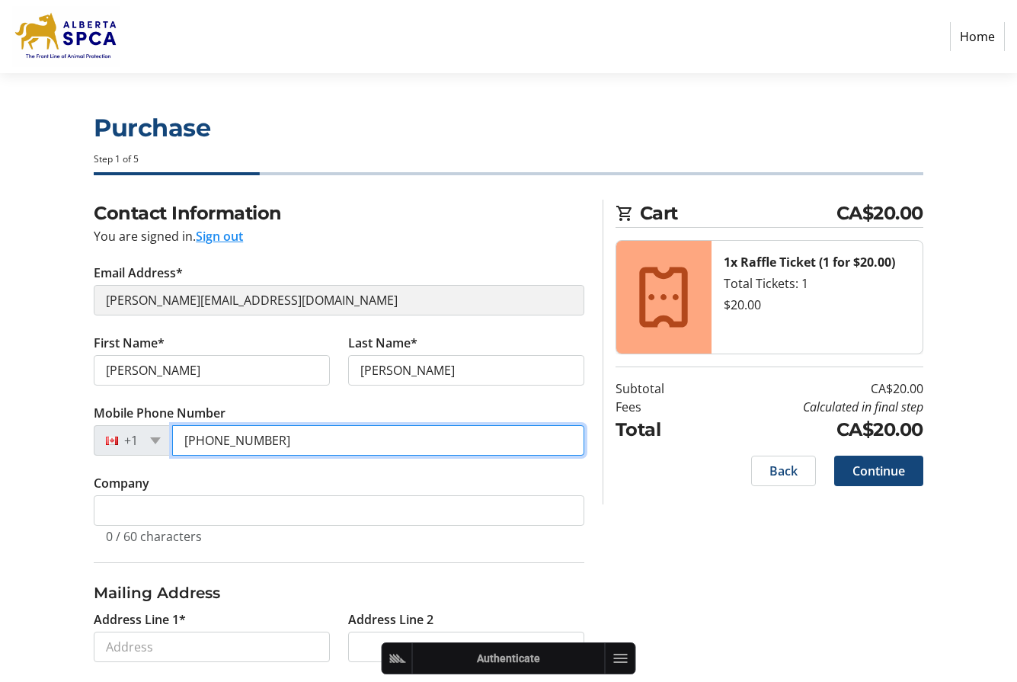
click at [277, 441] on input "(780) 369-3920" at bounding box center [378, 440] width 412 height 30
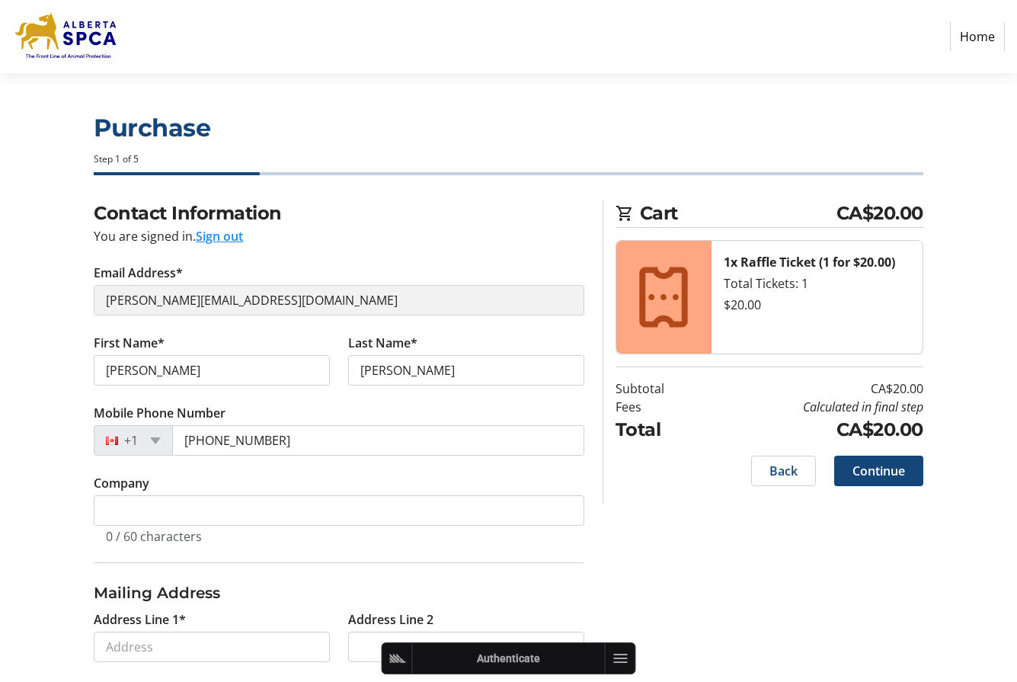
click at [876, 97] on tr-checkout-header-ui "Purchase Step 1 of 5" at bounding box center [509, 136] width 848 height 126
